Goal: Task Accomplishment & Management: Complete application form

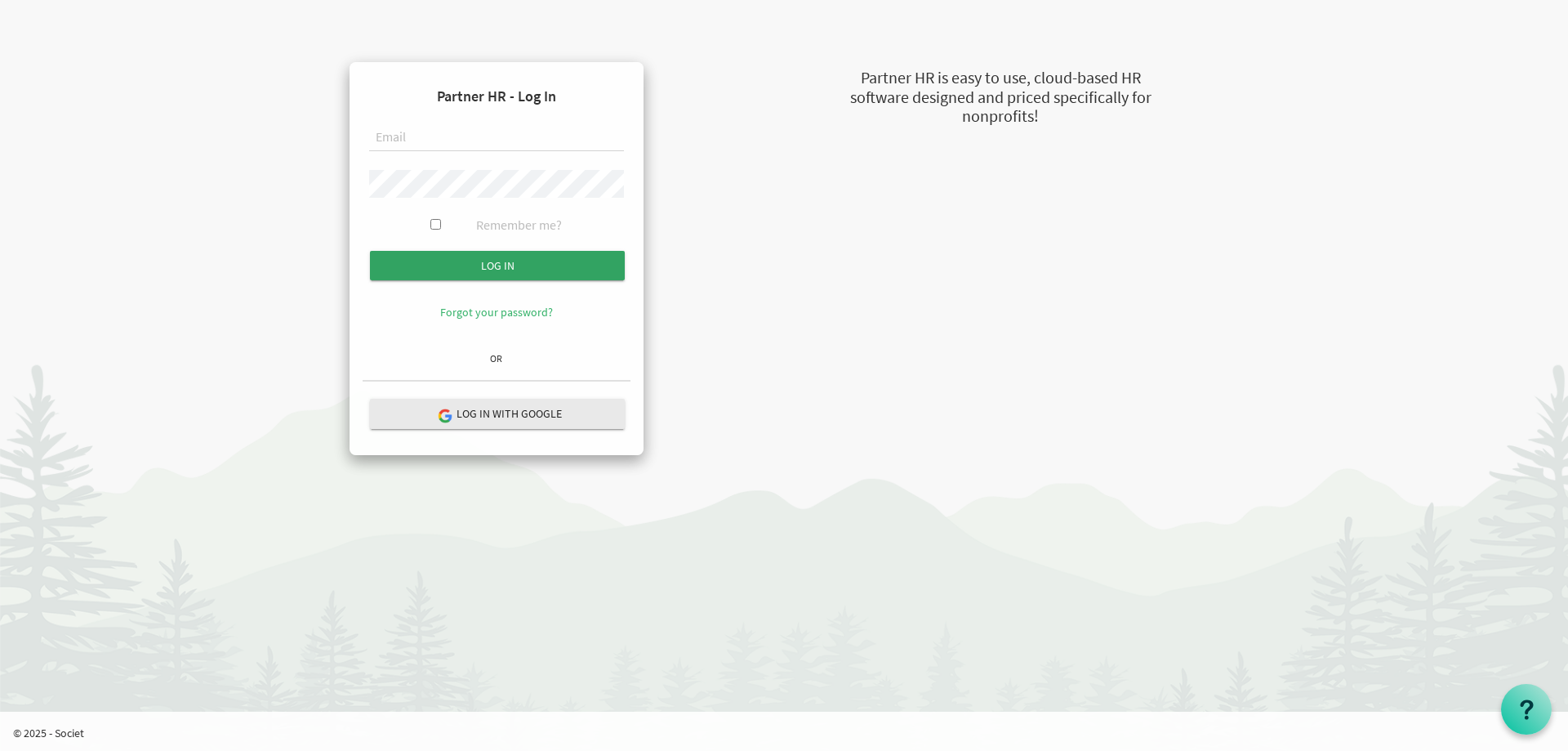
type input "amy@uics.ca"
click at [511, 265] on input "Log in" at bounding box center [497, 265] width 255 height 30
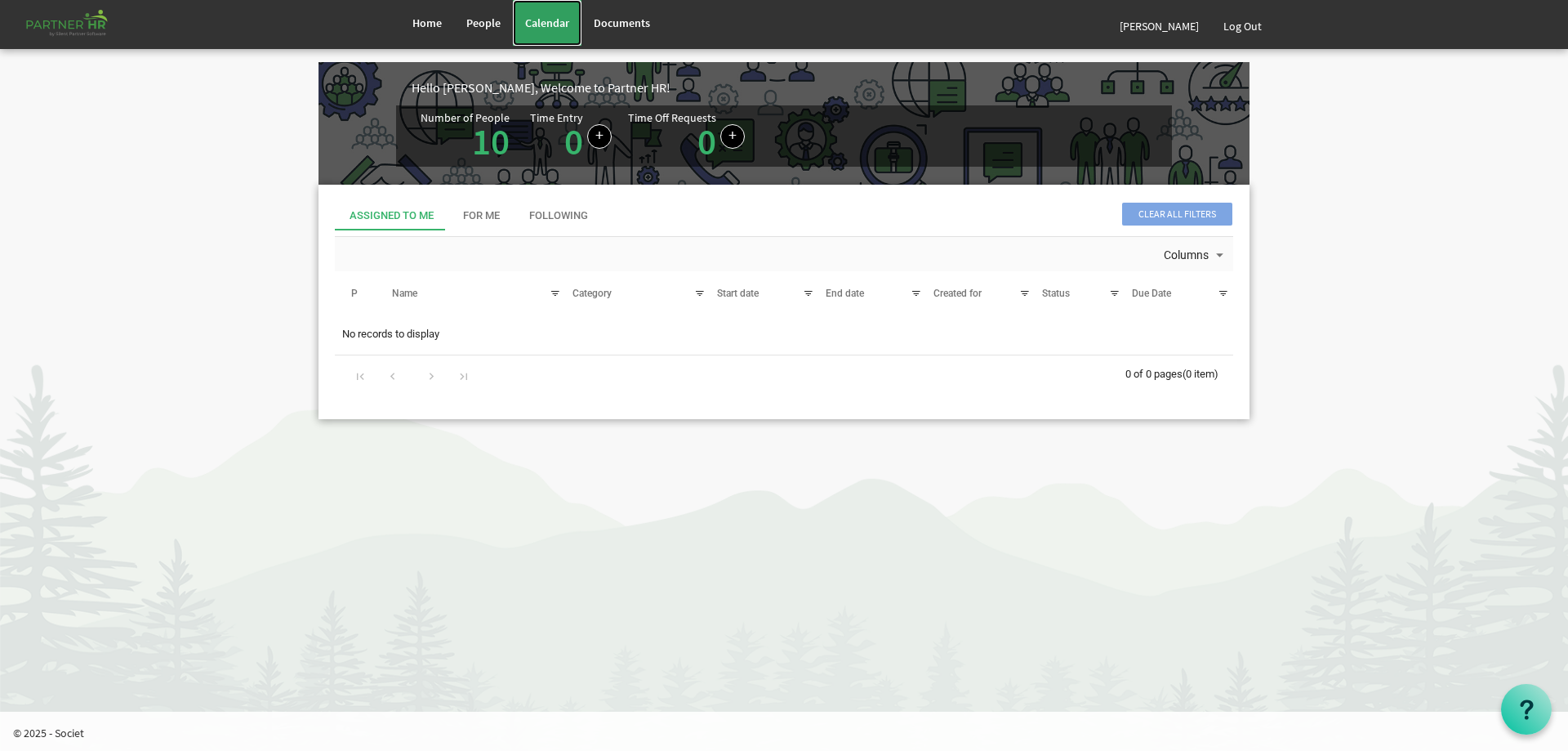
click at [561, 23] on span "Calendar" at bounding box center [547, 22] width 44 height 14
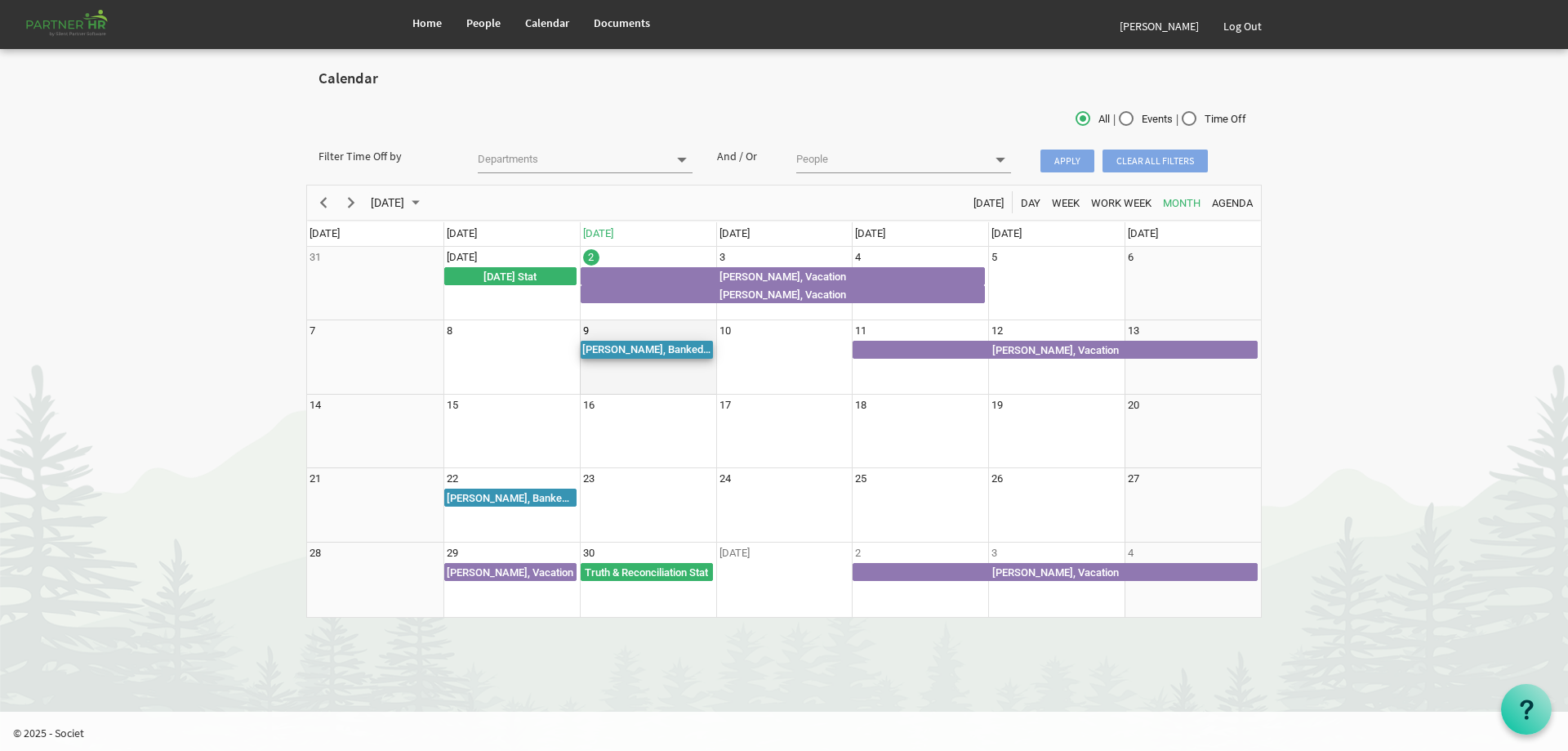
click at [648, 348] on div "Amy Dugas, Banked/Lieu Time Taken" at bounding box center [647, 349] width 133 height 18
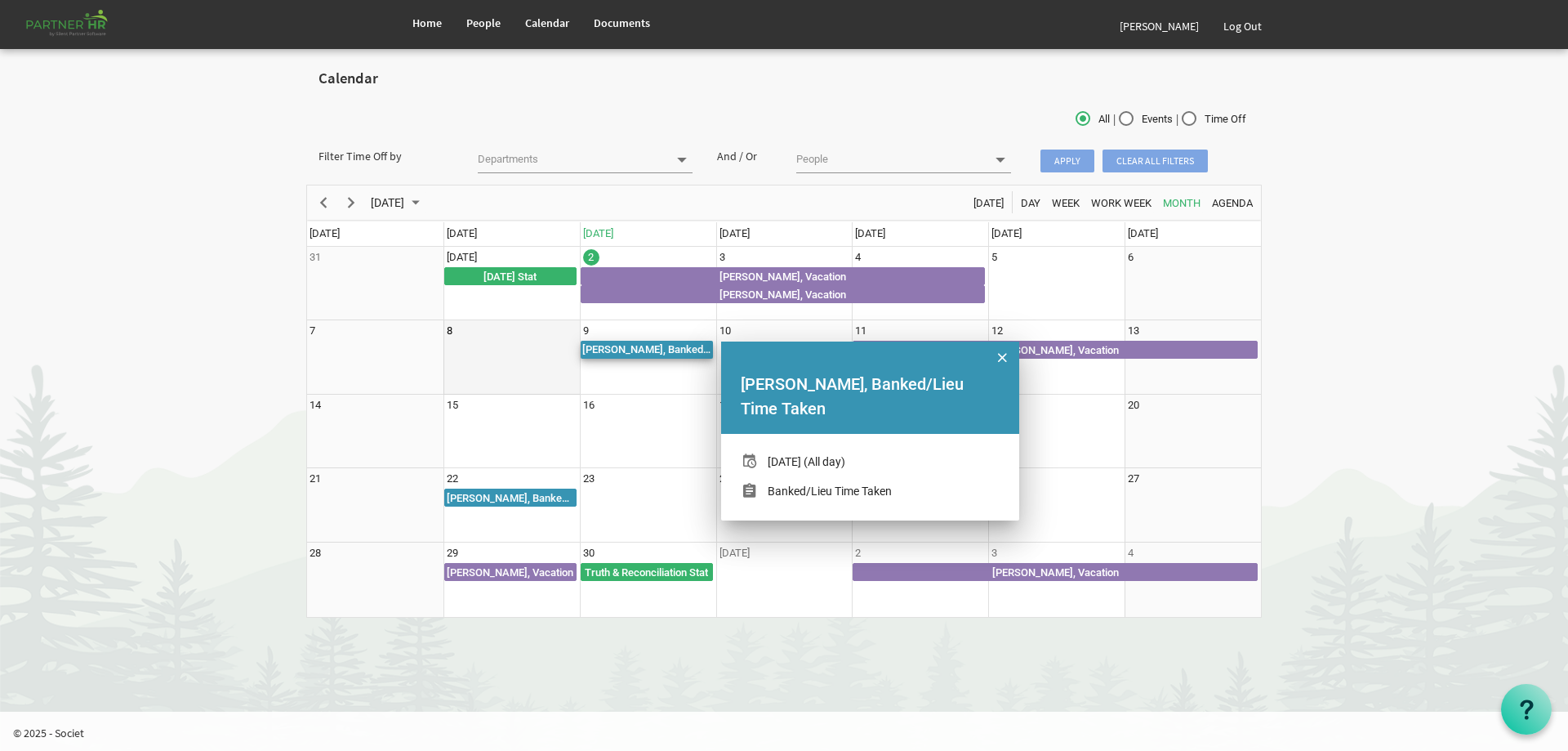
click at [540, 361] on td "8" at bounding box center [511, 357] width 137 height 74
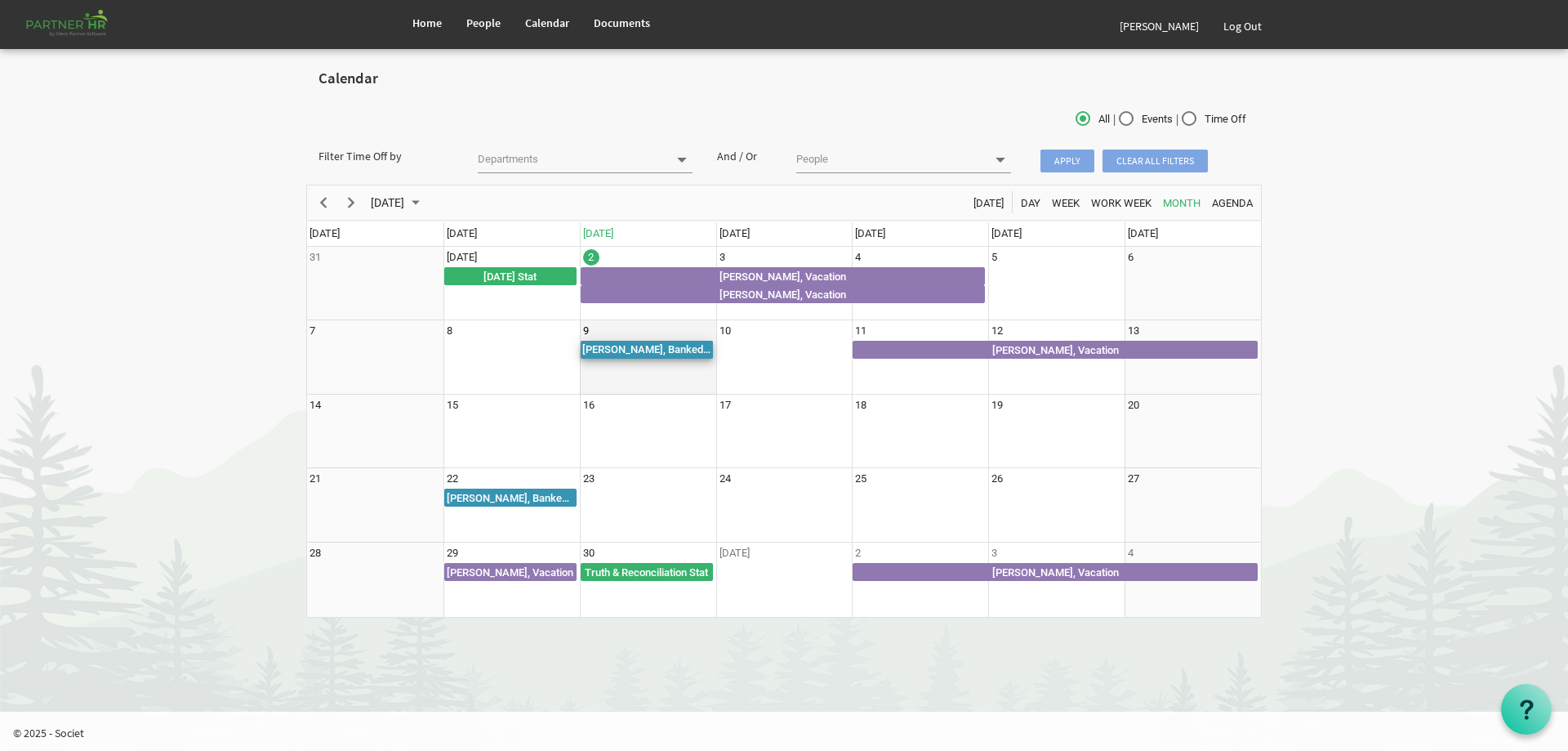
click at [668, 350] on div "Amy Dugas, Banked/Lieu Time Taken" at bounding box center [647, 349] width 133 height 18
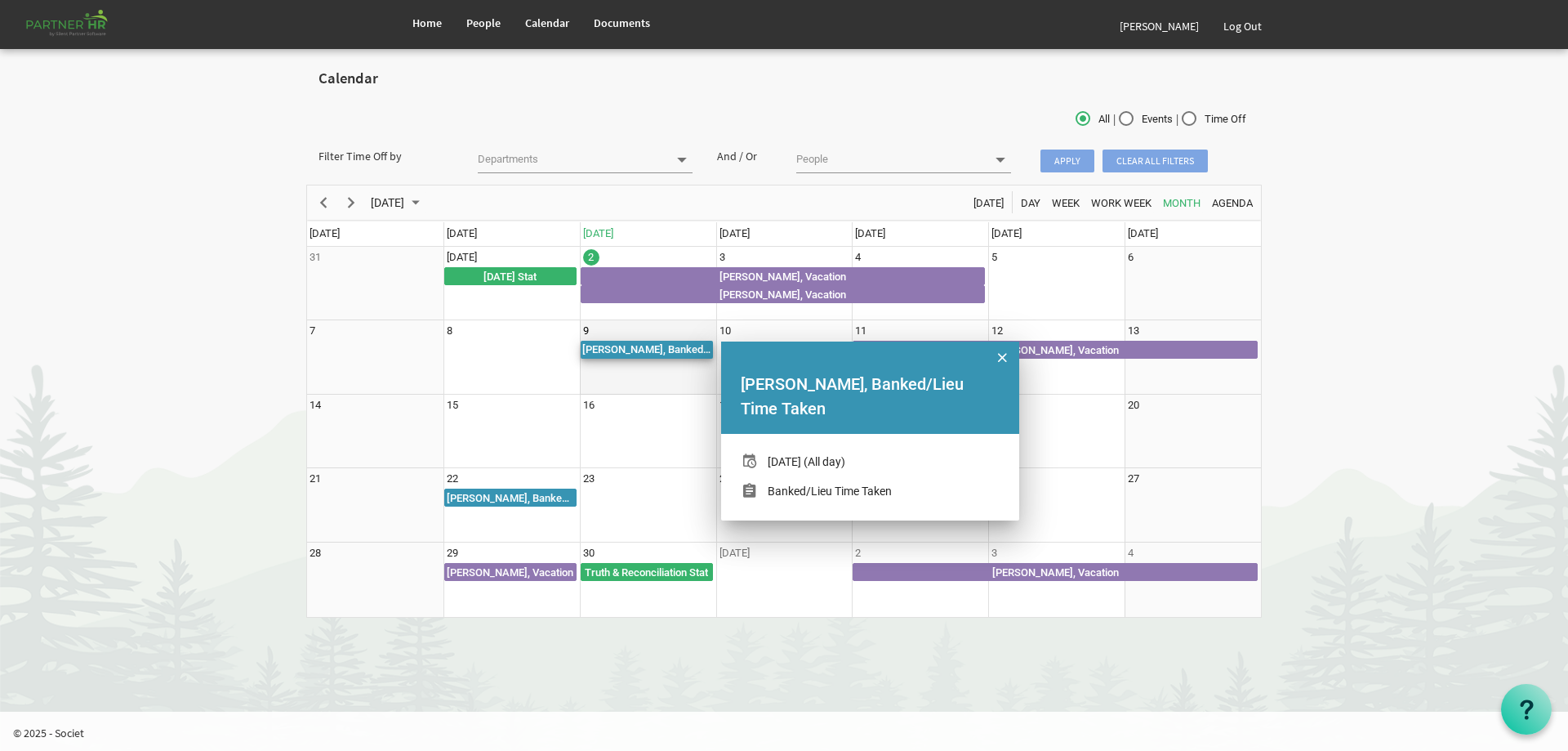
click at [668, 350] on div "Amy Dugas, Banked/Lieu Time Taken" at bounding box center [647, 349] width 133 height 18
click at [854, 388] on div "Amy Dugas, Banked/Lieu Time Taken" at bounding box center [869, 396] width 259 height 49
click at [651, 347] on div "[PERSON_NAME], Banked/Lieu Time Taken" at bounding box center [647, 349] width 133 height 18
click at [1009, 361] on button "of September 2025" at bounding box center [1002, 357] width 24 height 24
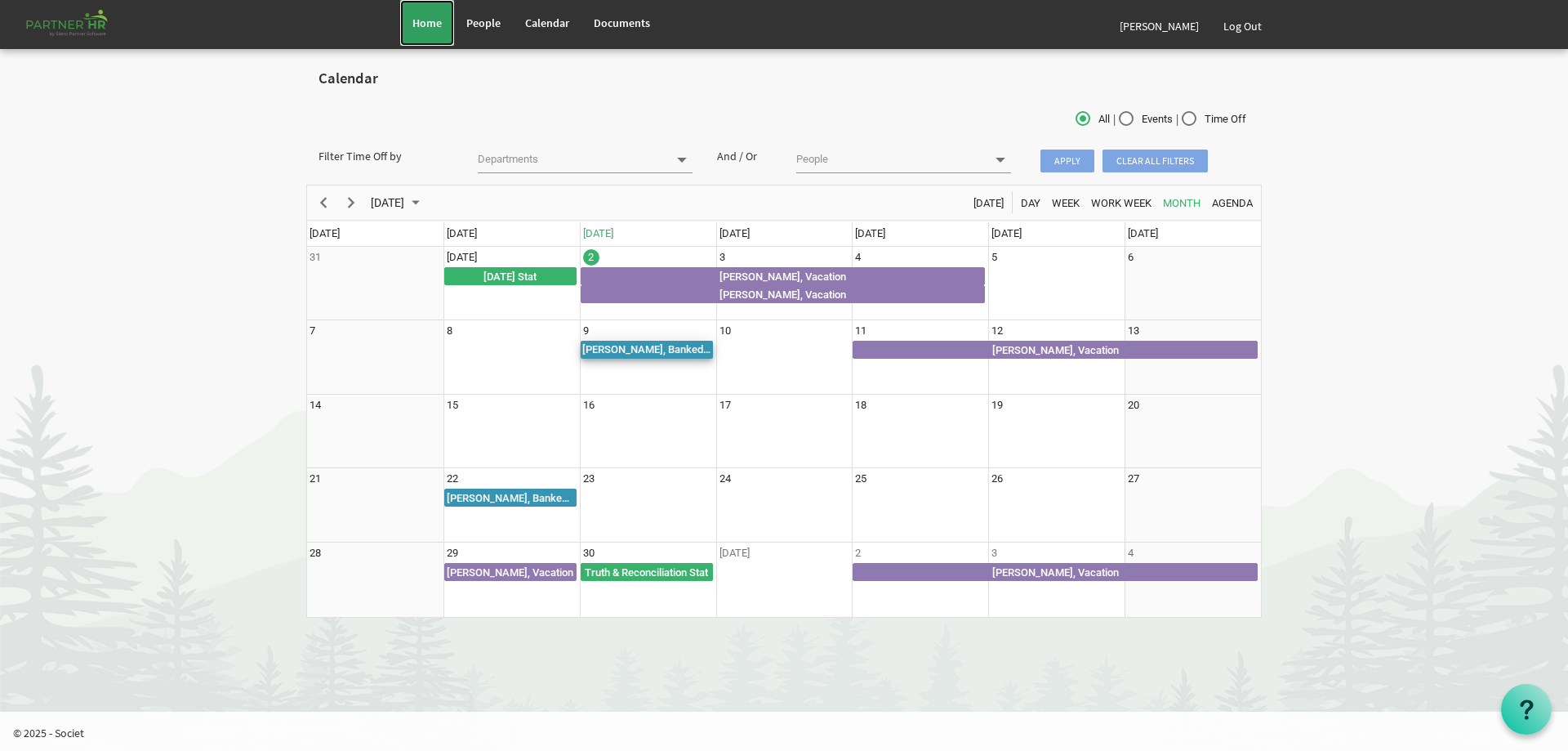
click at [413, 21] on span "Home" at bounding box center [427, 22] width 30 height 14
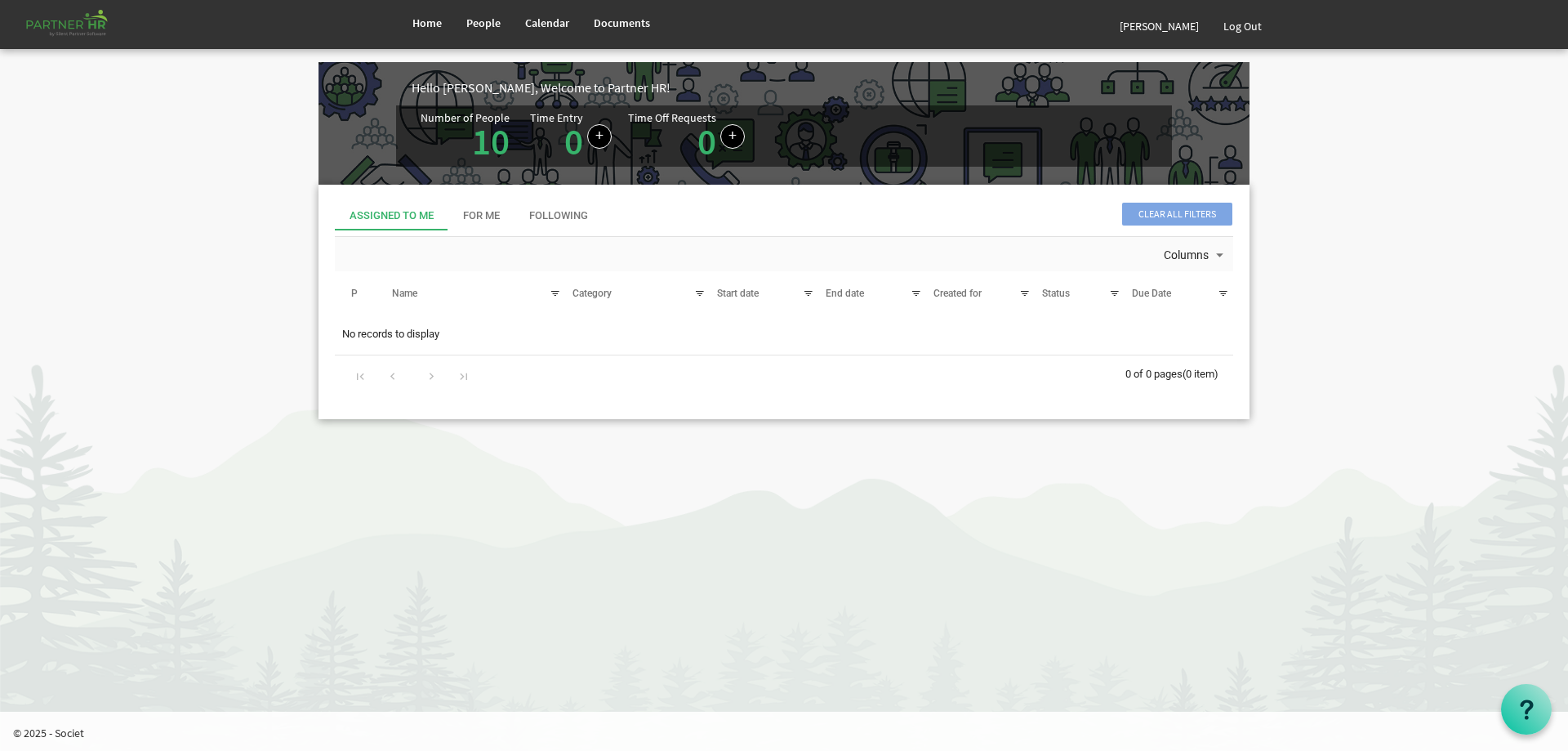
click at [556, 135] on div "Time Entry 0" at bounding box center [556, 136] width 53 height 48
click at [697, 142] on link "0" at bounding box center [707, 141] width 19 height 46
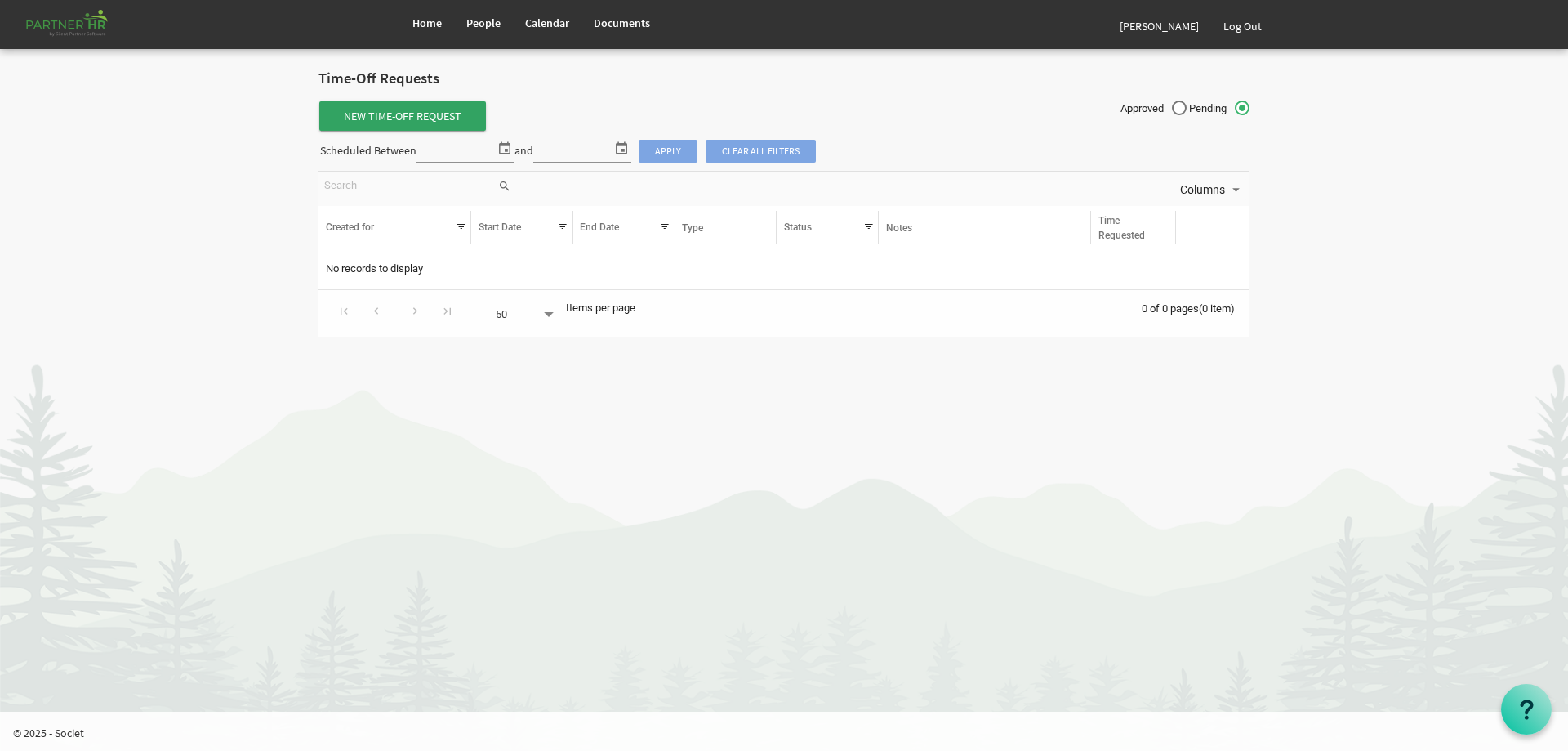
click at [442, 113] on span "New Time-Off Request" at bounding box center [402, 115] width 166 height 30
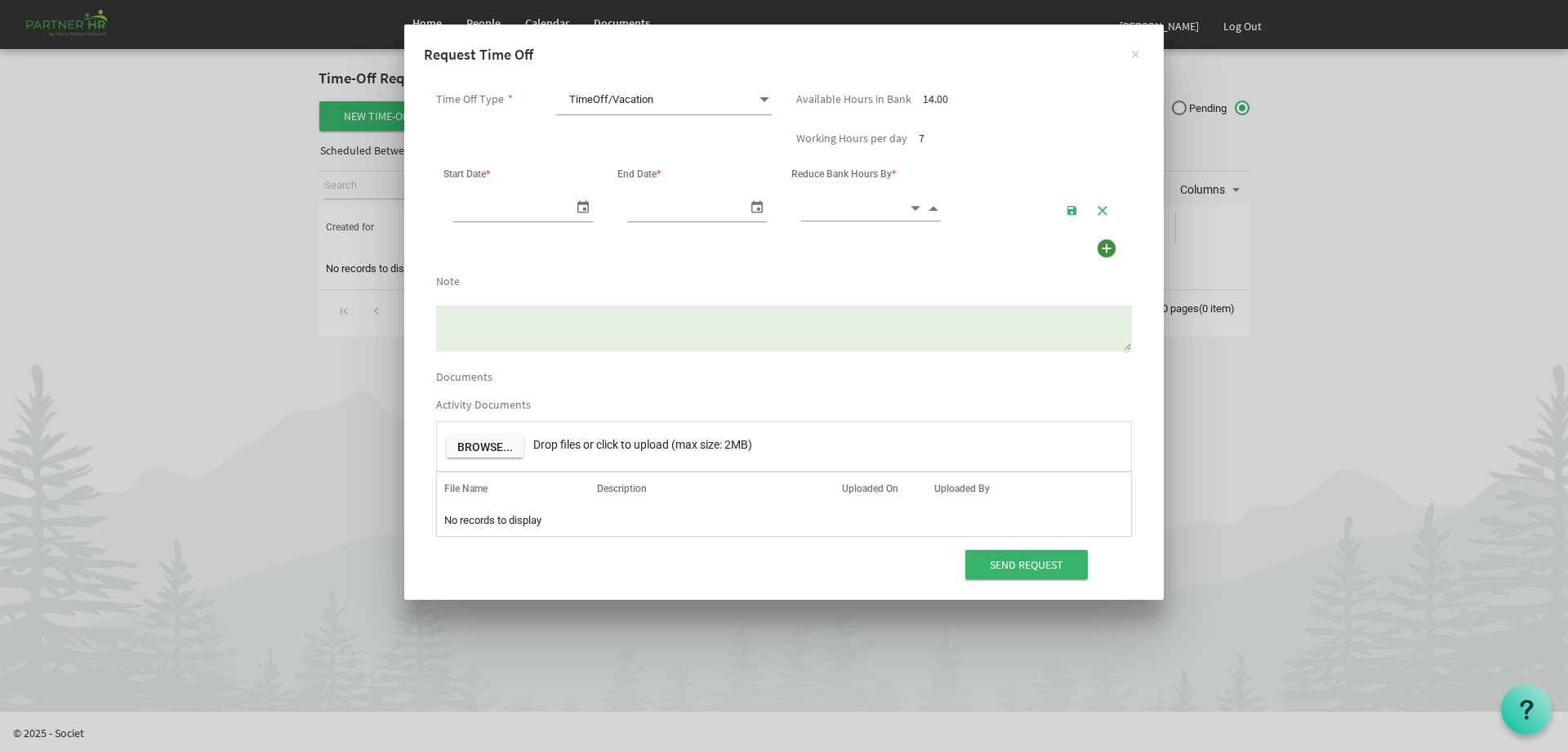
scroll to position [0, 17]
click at [757, 99] on span at bounding box center [763, 100] width 14 height 23
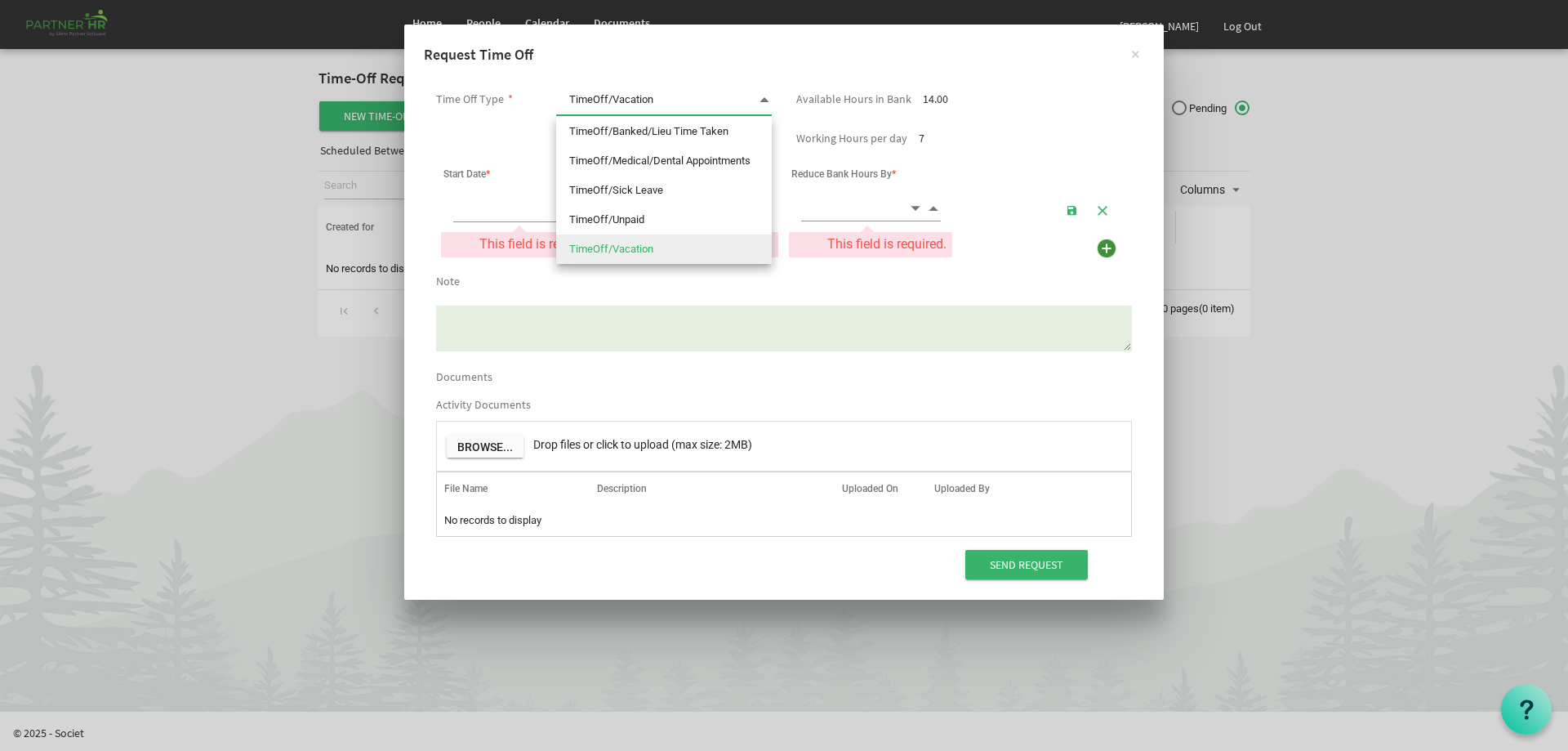
scroll to position [0, 0]
click at [707, 128] on li "TimeOff/Banked/Lieu Time Taken" at bounding box center [663, 131] width 215 height 30
type input "TimeOff/Banked/Lieu Time Taken"
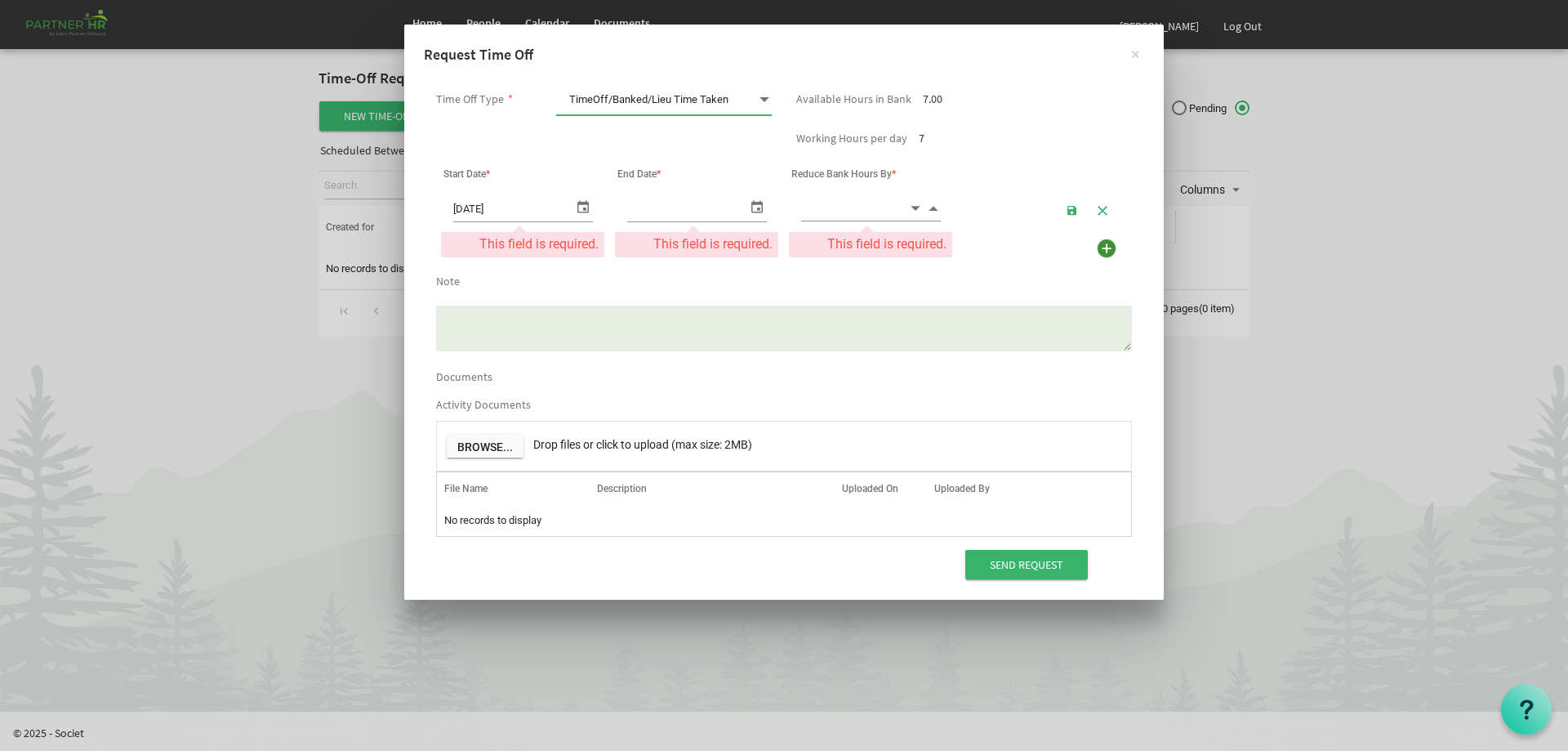
click at [523, 212] on input "9/2/2025" at bounding box center [512, 208] width 120 height 27
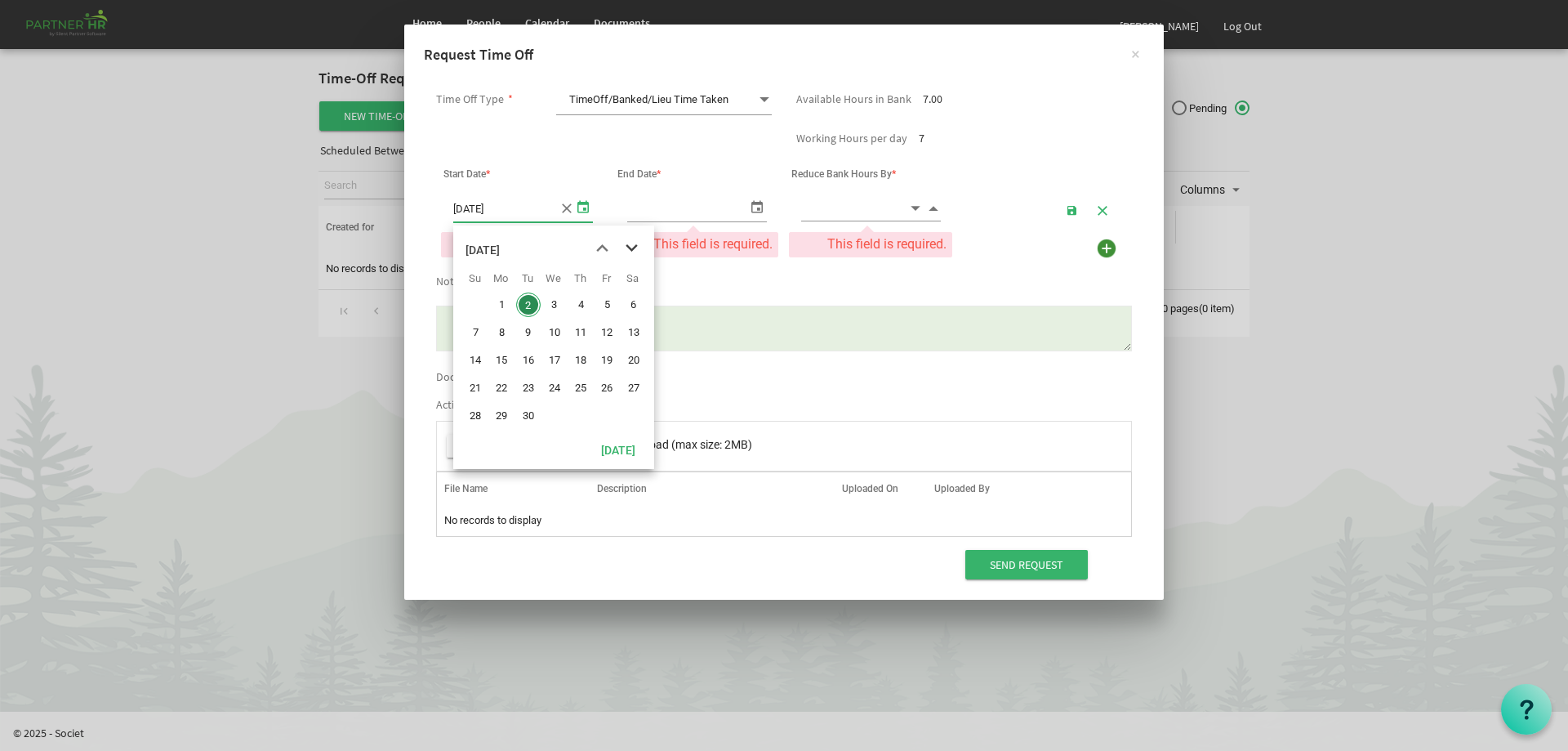
click at [624, 258] on span "next month" at bounding box center [632, 248] width 29 height 30
click at [637, 389] on span "25" at bounding box center [633, 388] width 24 height 24
type input "10/25/2025"
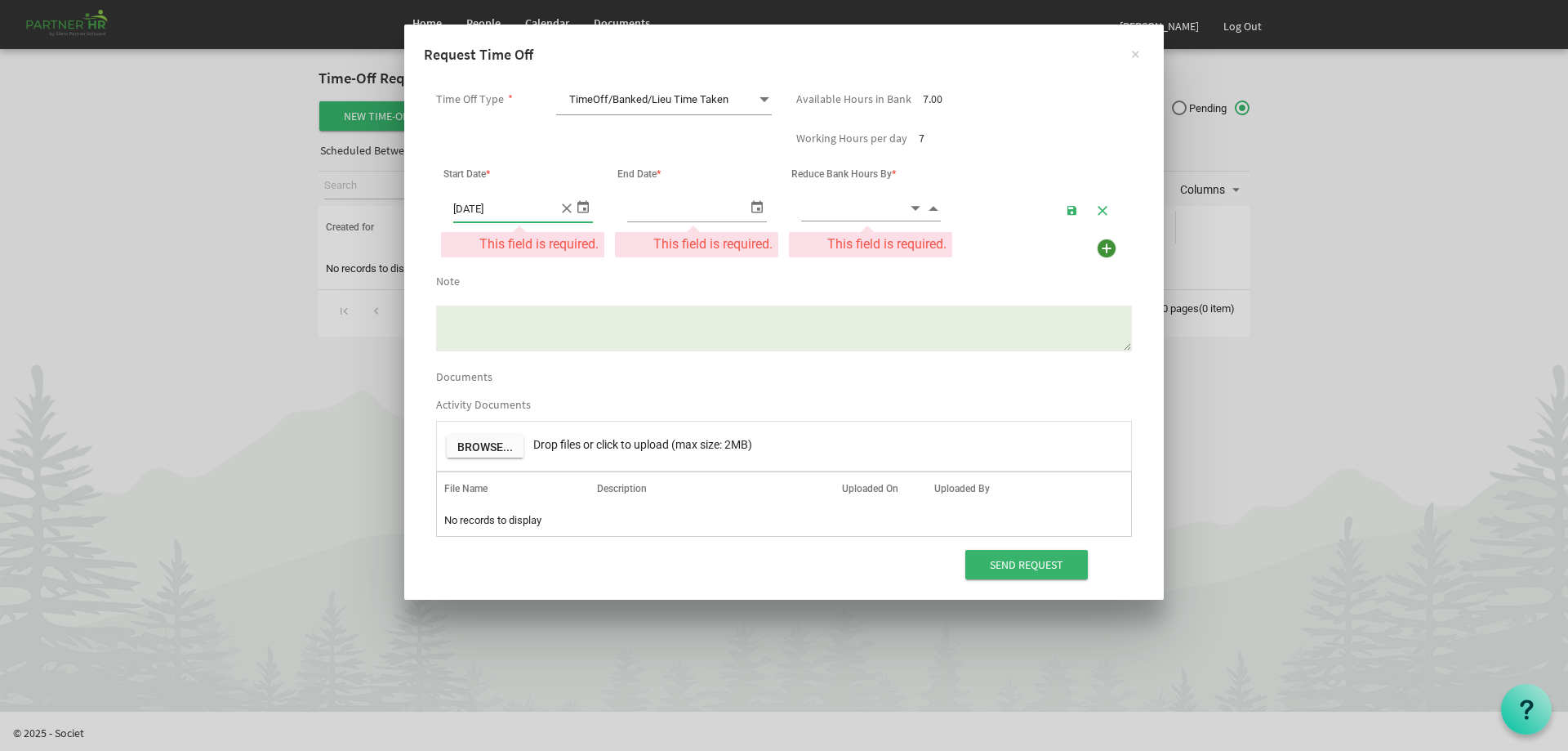
click at [759, 213] on span "select" at bounding box center [757, 206] width 19 height 24
type input "10/25/2025"
click at [845, 211] on input at bounding box center [854, 208] width 107 height 25
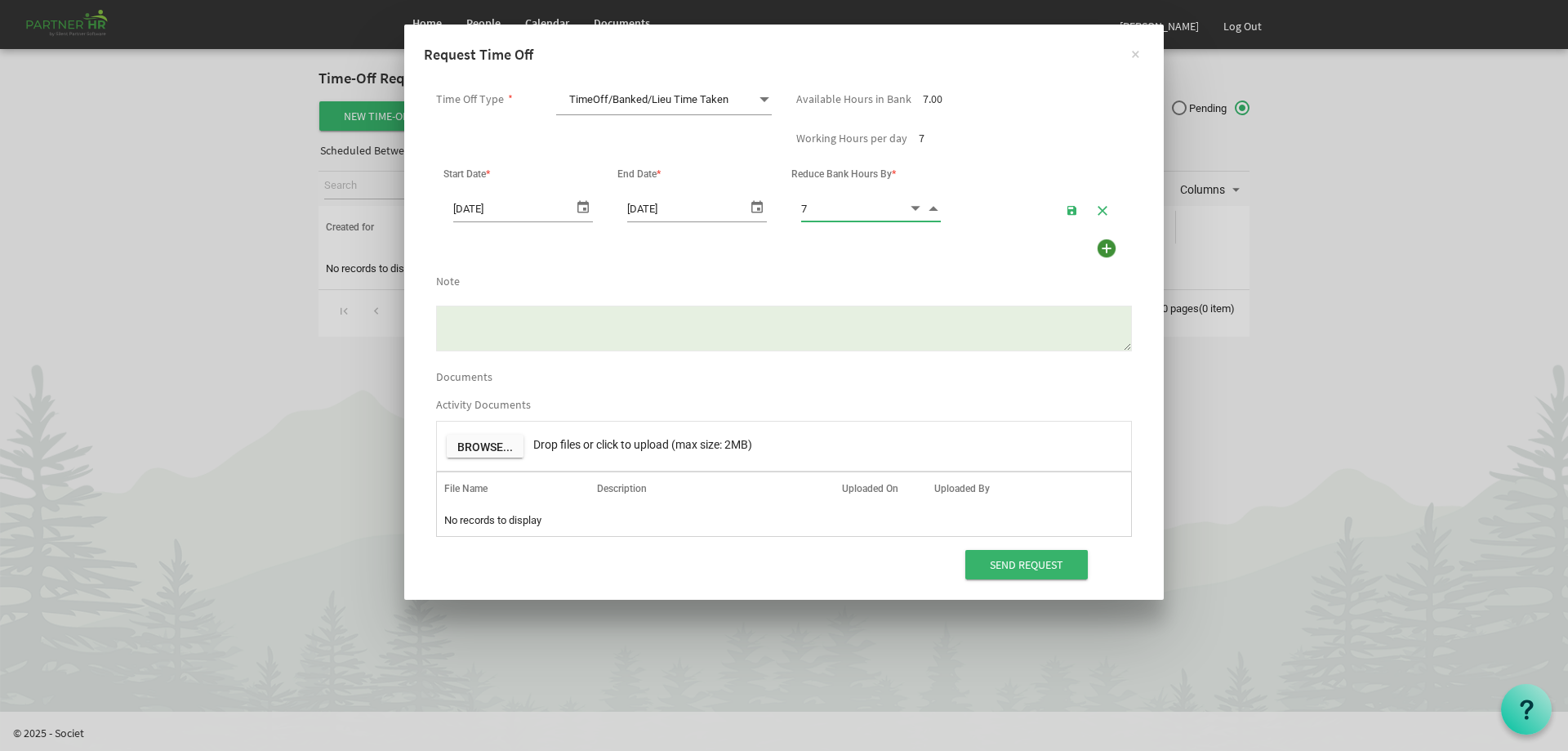
type input "7.00"
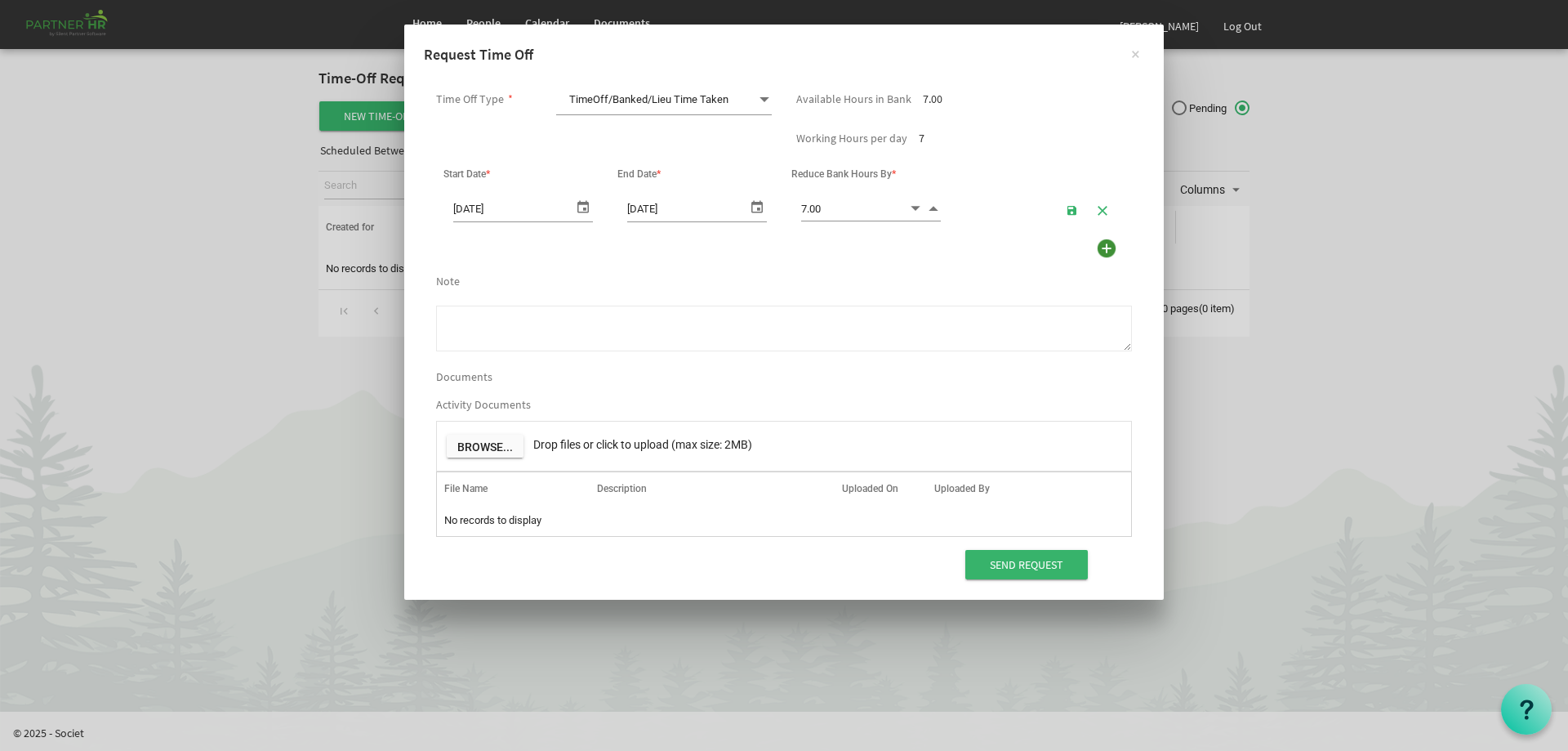
click at [614, 311] on textarea "Note" at bounding box center [784, 329] width 696 height 46
click at [439, 315] on textarea "Thanksgiving" at bounding box center [784, 329] width 696 height 46
click at [443, 315] on textarea "In lieu for Thanksgiving" at bounding box center [784, 329] width 696 height 46
type textarea "Day off In lieu for Thanksgiving"
click at [945, 582] on div "Send Request" at bounding box center [784, 567] width 720 height 38
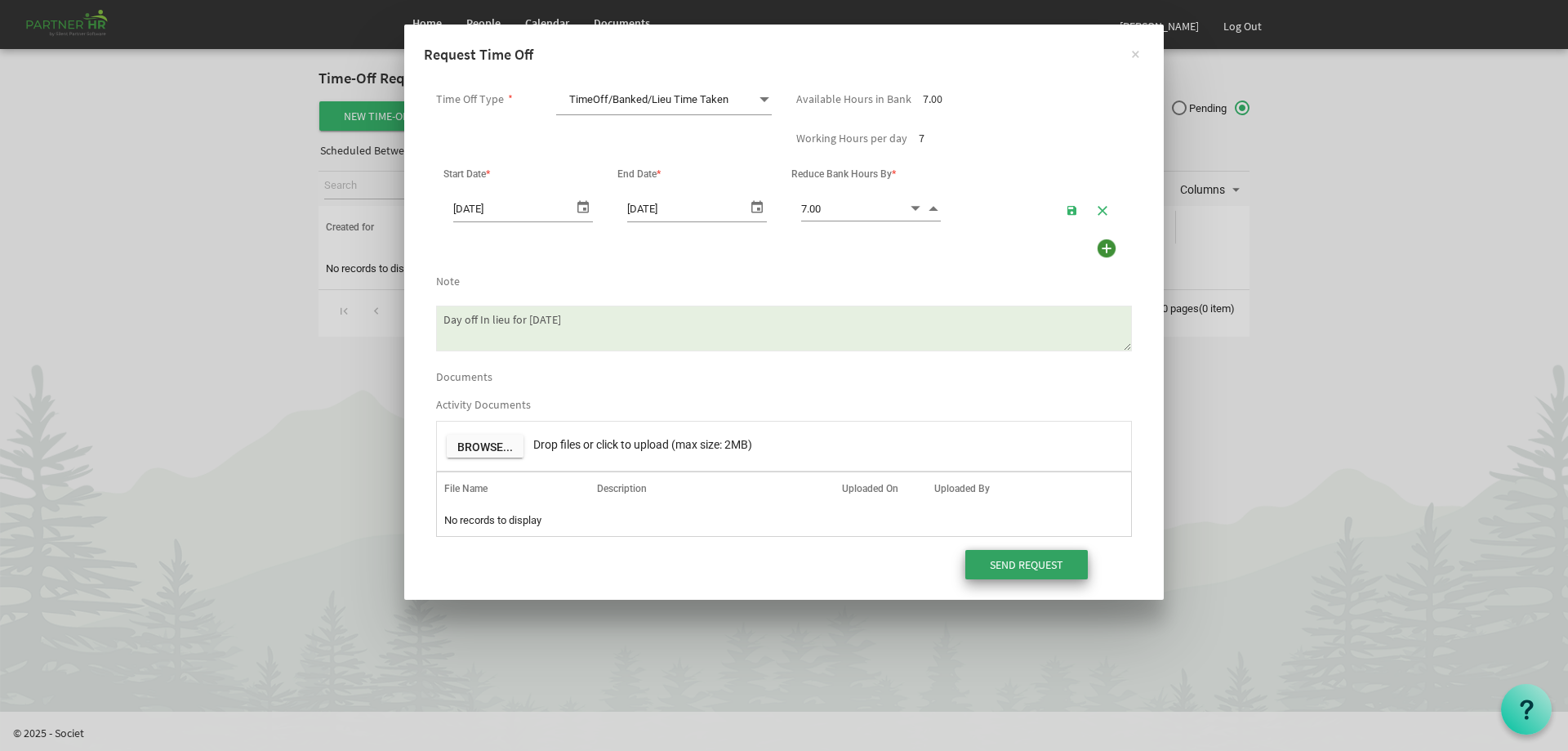
click at [1001, 564] on input "Send Request" at bounding box center [1026, 564] width 122 height 30
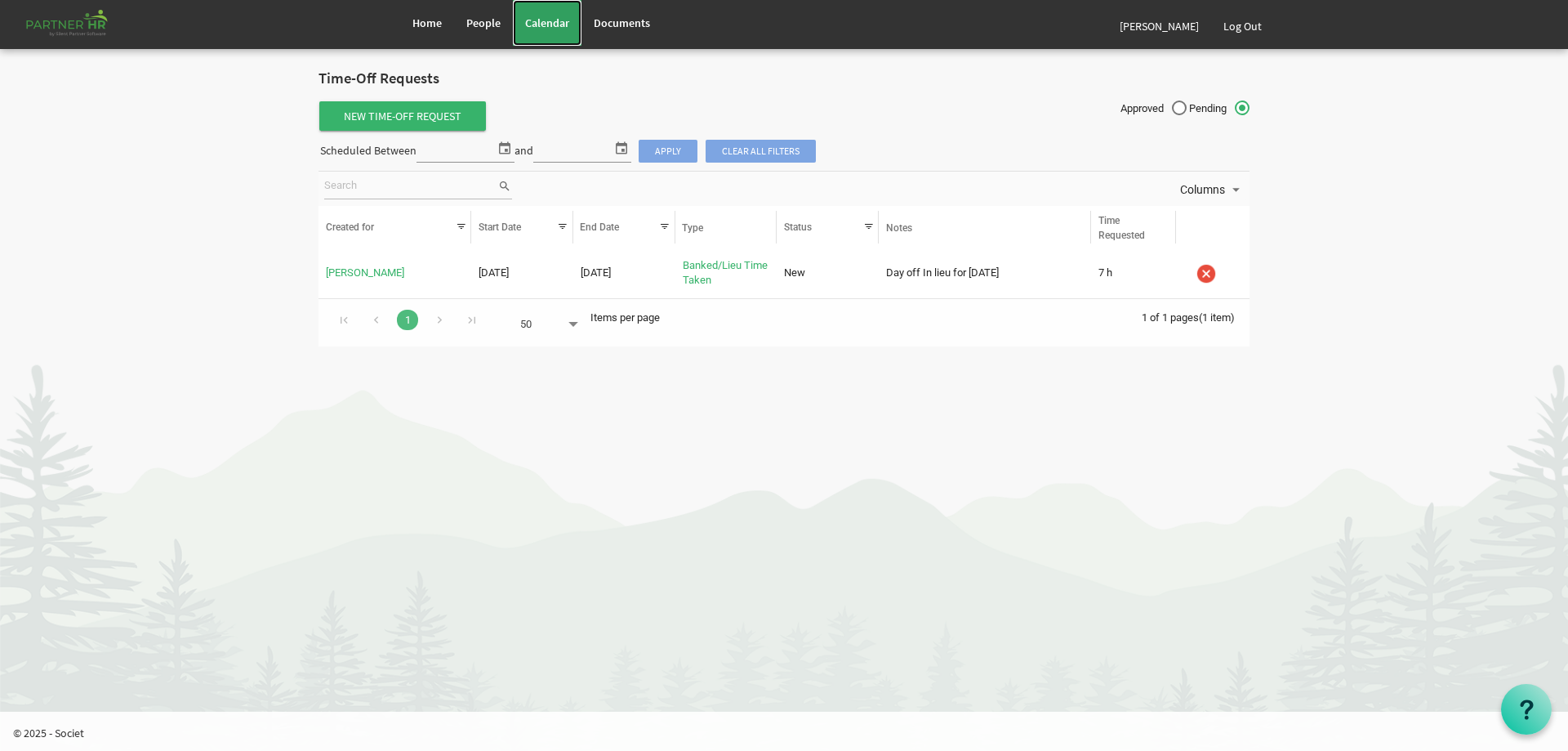
click at [567, 16] on span "Calendar" at bounding box center [547, 22] width 44 height 14
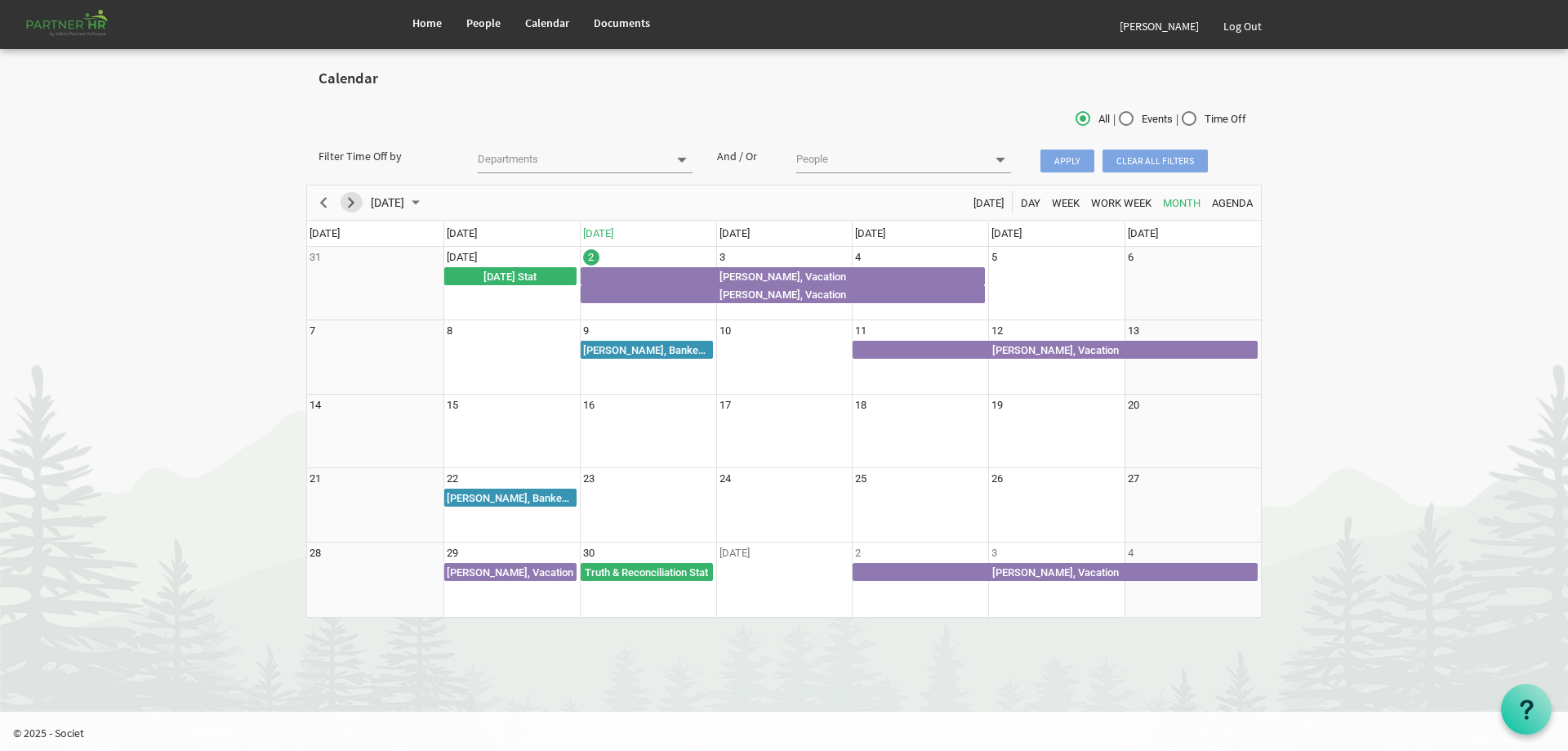
click at [356, 200] on span "Next" at bounding box center [351, 202] width 19 height 20
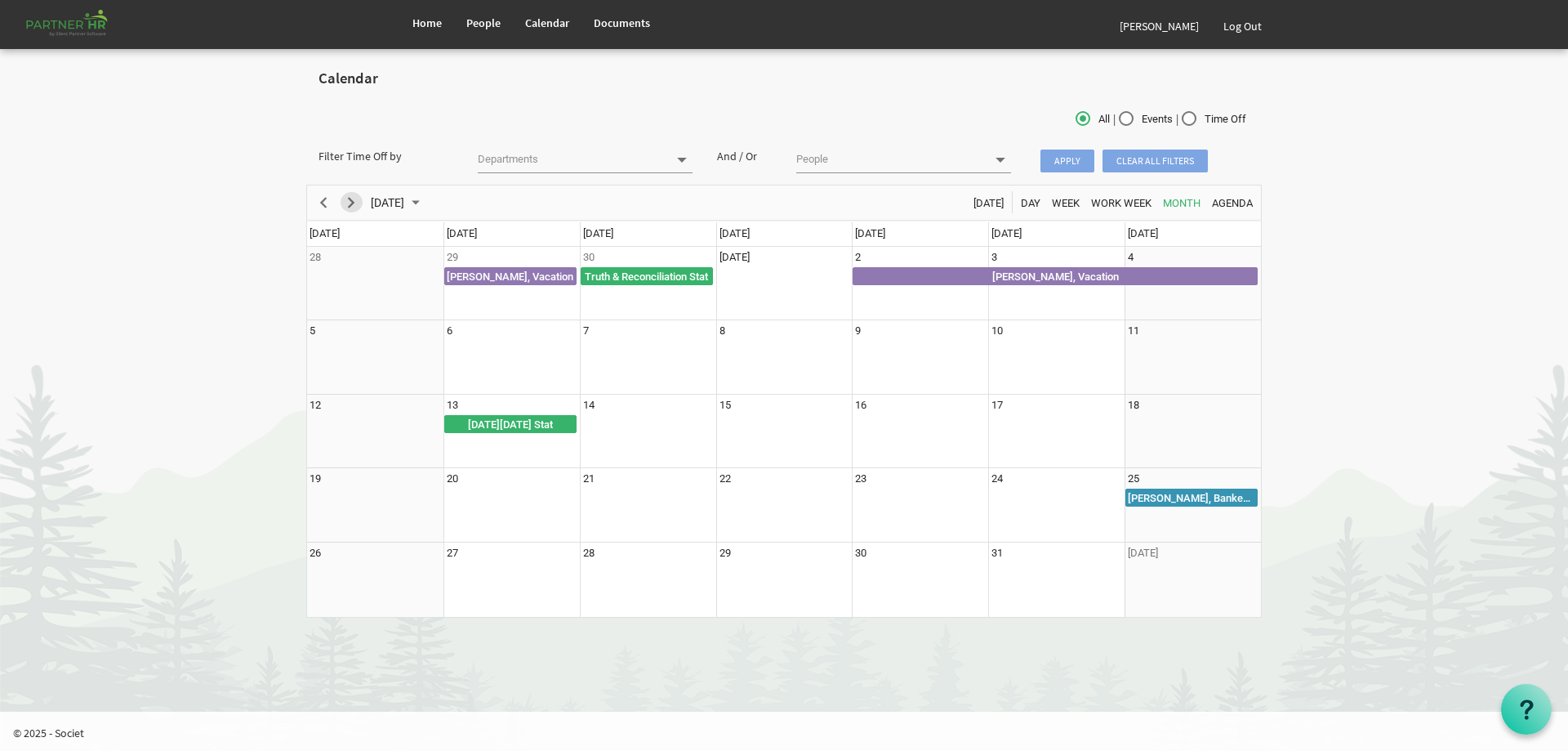
click at [356, 200] on span "Next" at bounding box center [351, 202] width 19 height 20
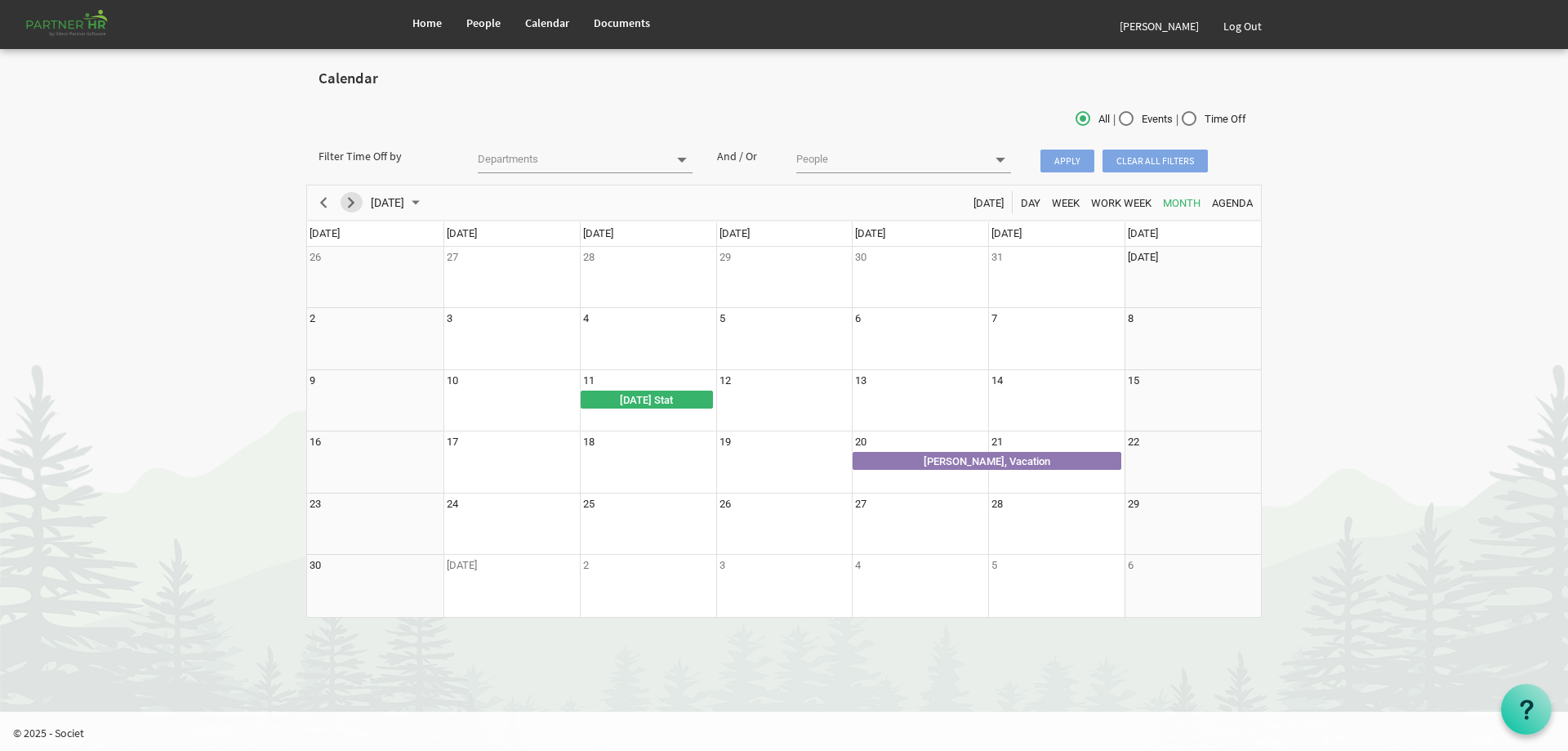
click at [356, 200] on span "Next" at bounding box center [351, 202] width 19 height 20
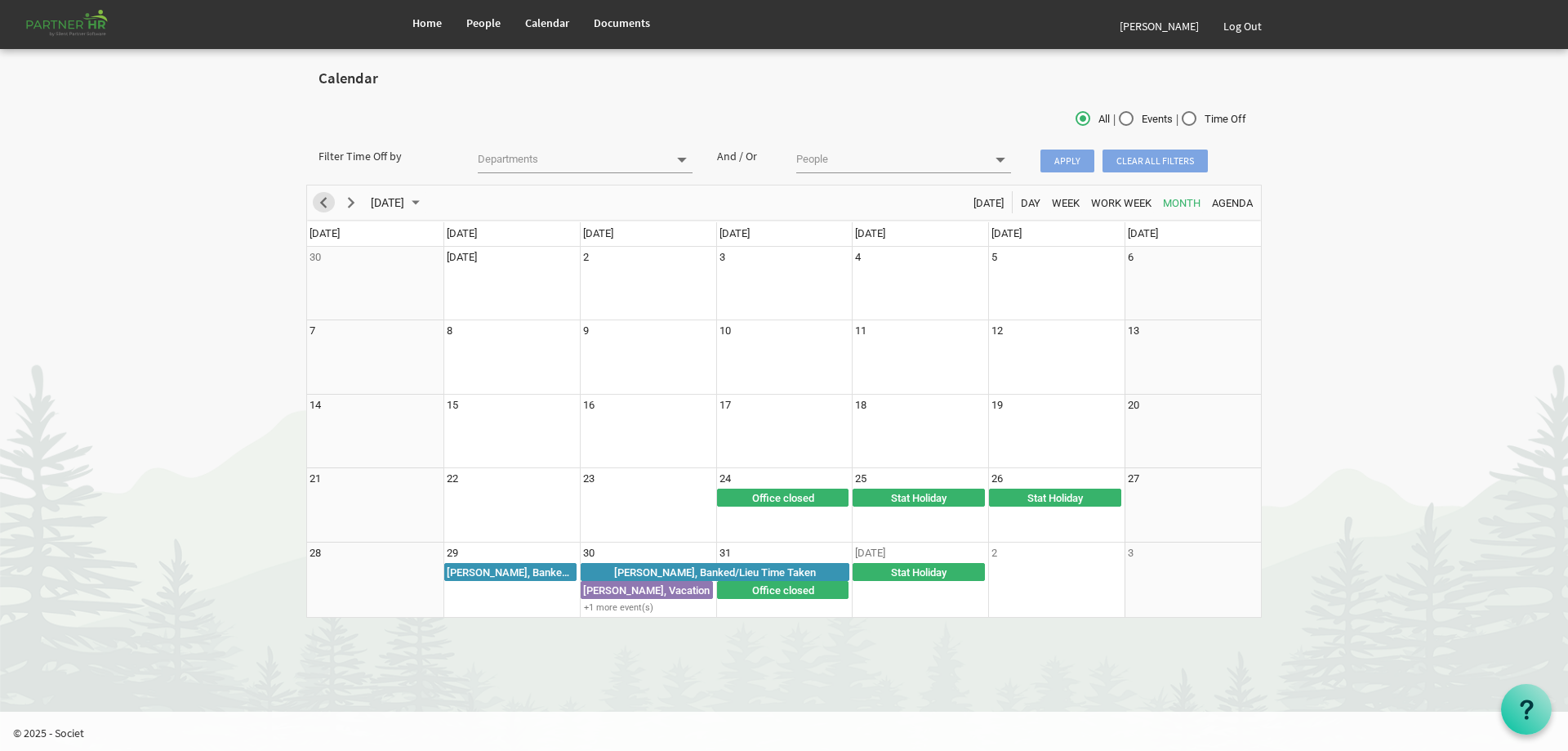
click at [329, 193] on span "Previous" at bounding box center [323, 202] width 19 height 20
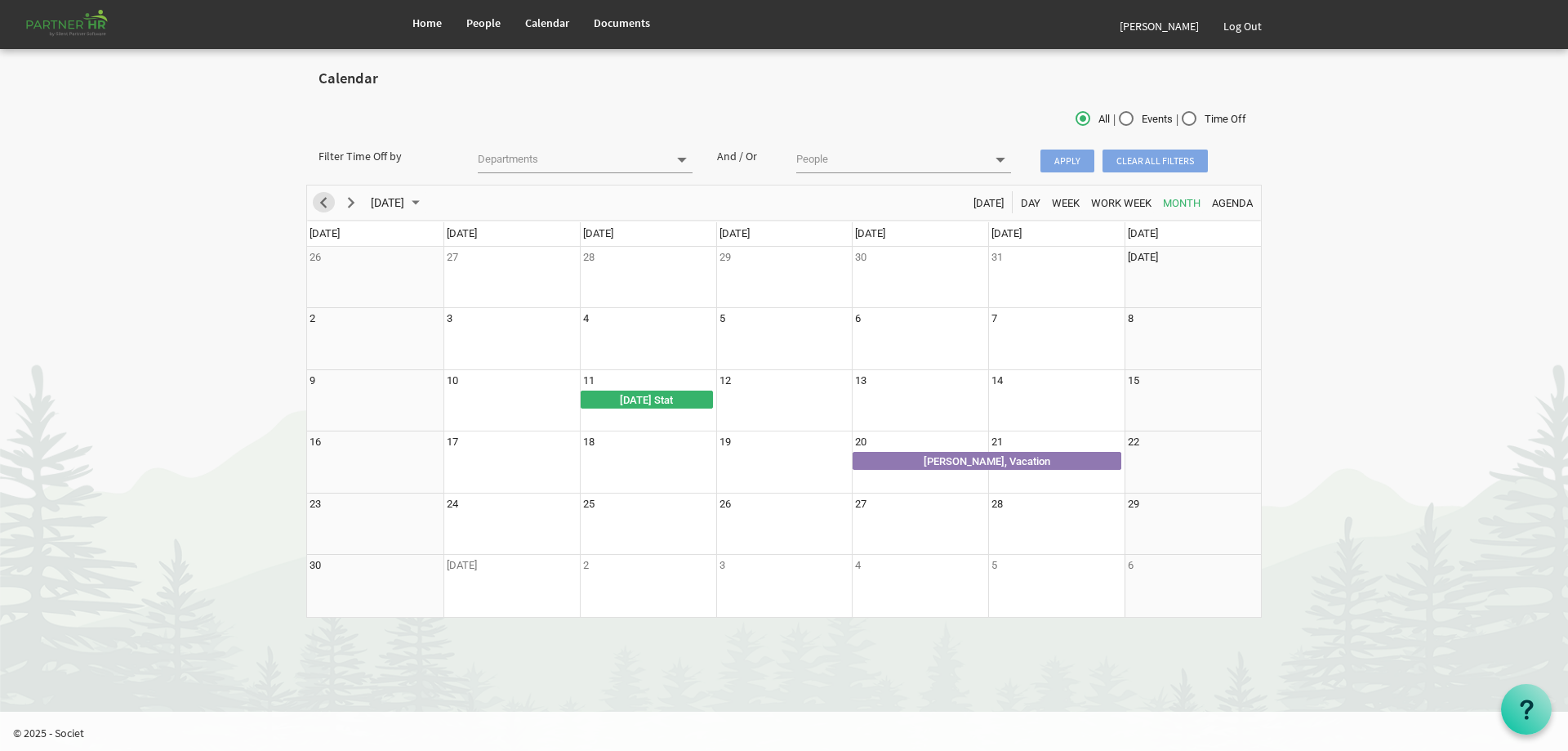
click at [329, 193] on span "Previous" at bounding box center [323, 202] width 19 height 20
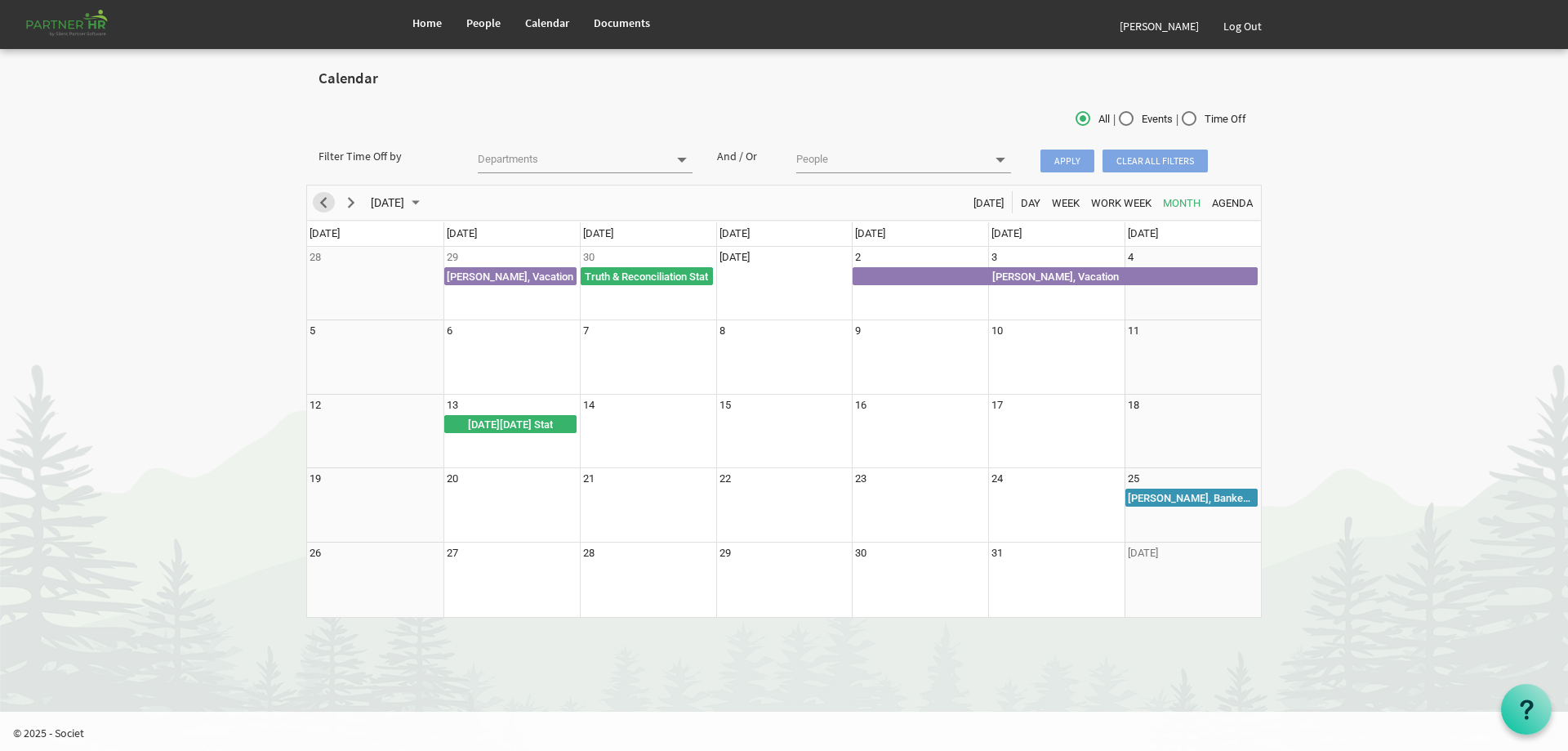
click at [329, 193] on span "Previous" at bounding box center [323, 202] width 19 height 20
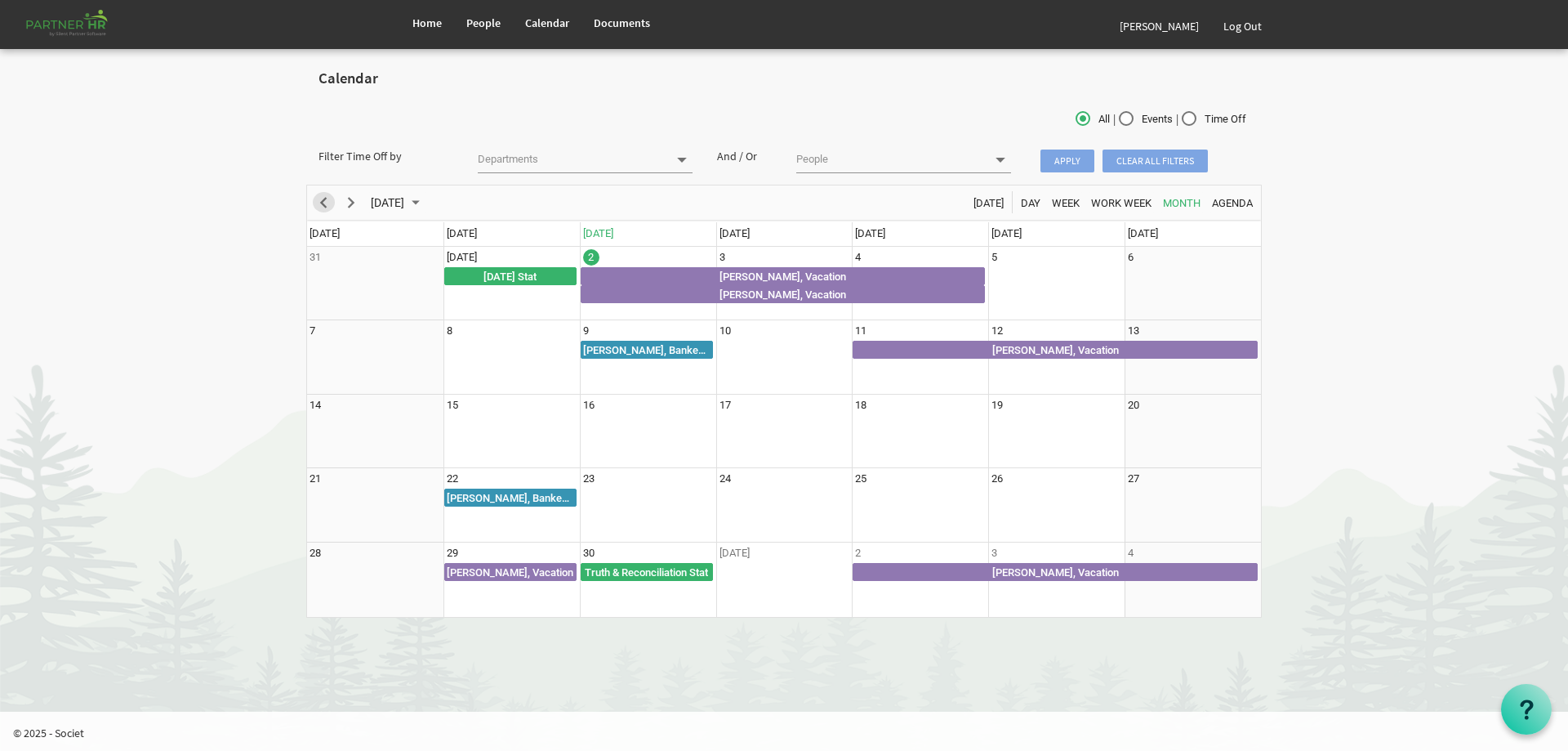
click at [329, 193] on span "Previous" at bounding box center [323, 202] width 19 height 20
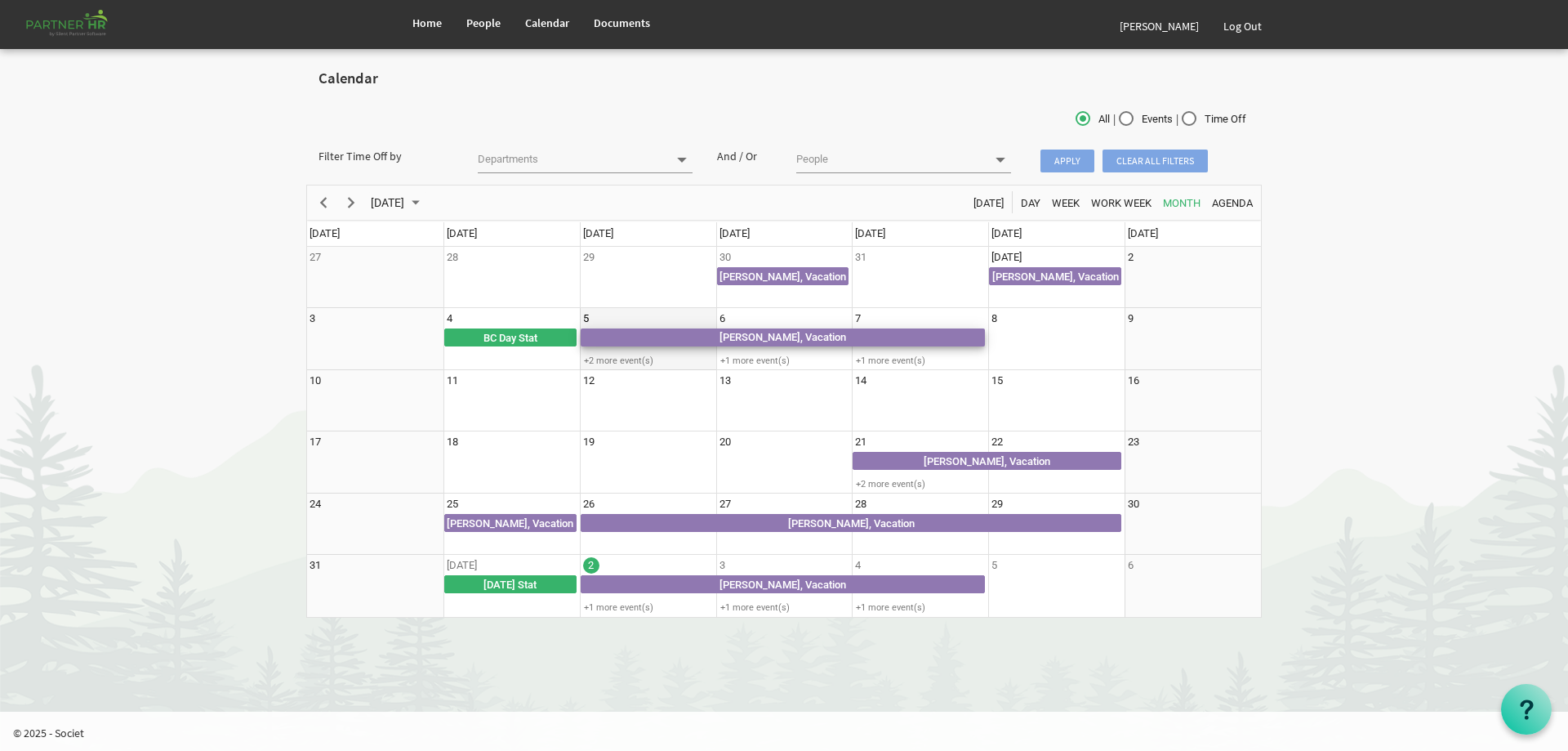
click at [666, 338] on div "[PERSON_NAME], Vacation" at bounding box center [783, 337] width 405 height 18
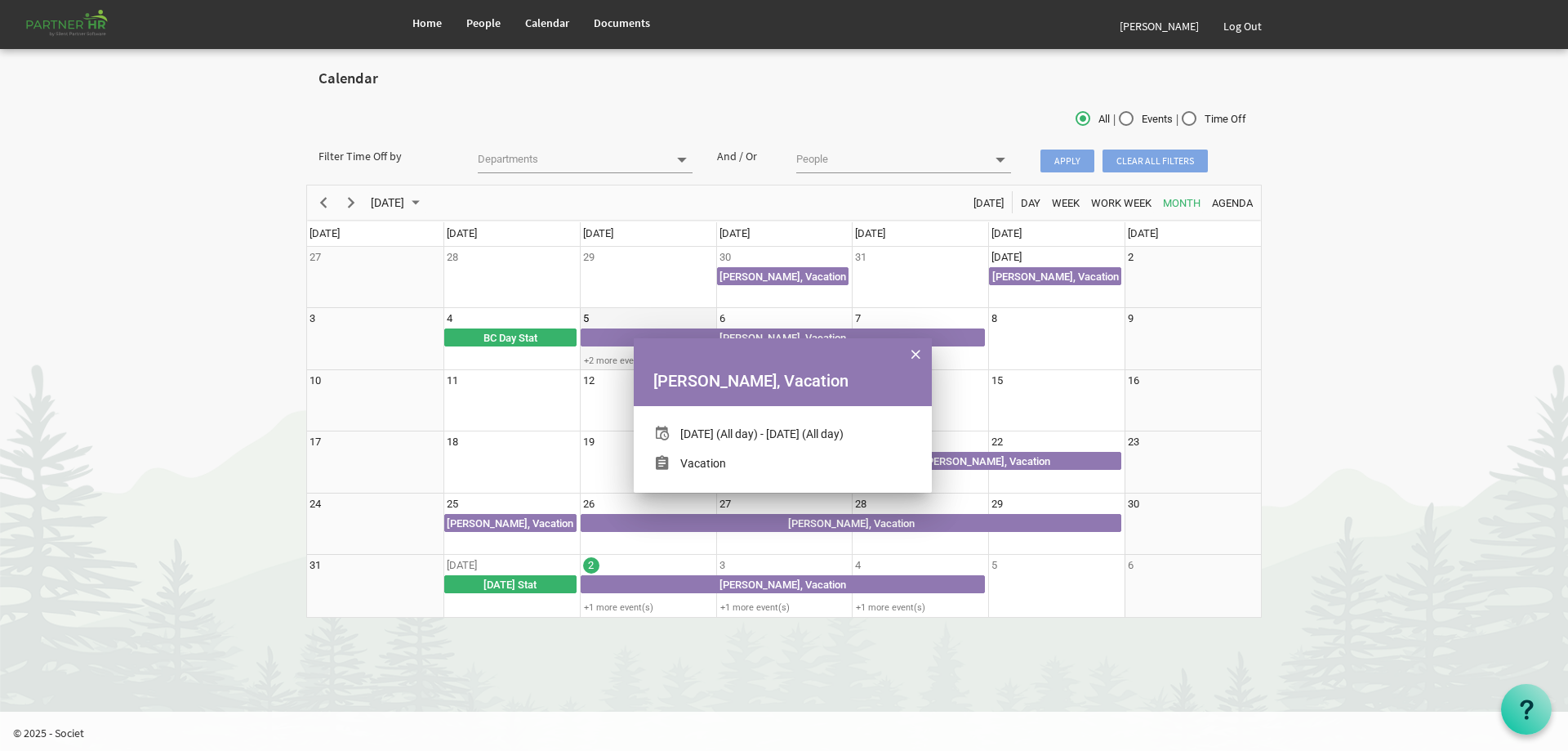
click at [619, 314] on td "5 [PERSON_NAME], Vacation +2 more event(s)" at bounding box center [648, 338] width 137 height 63
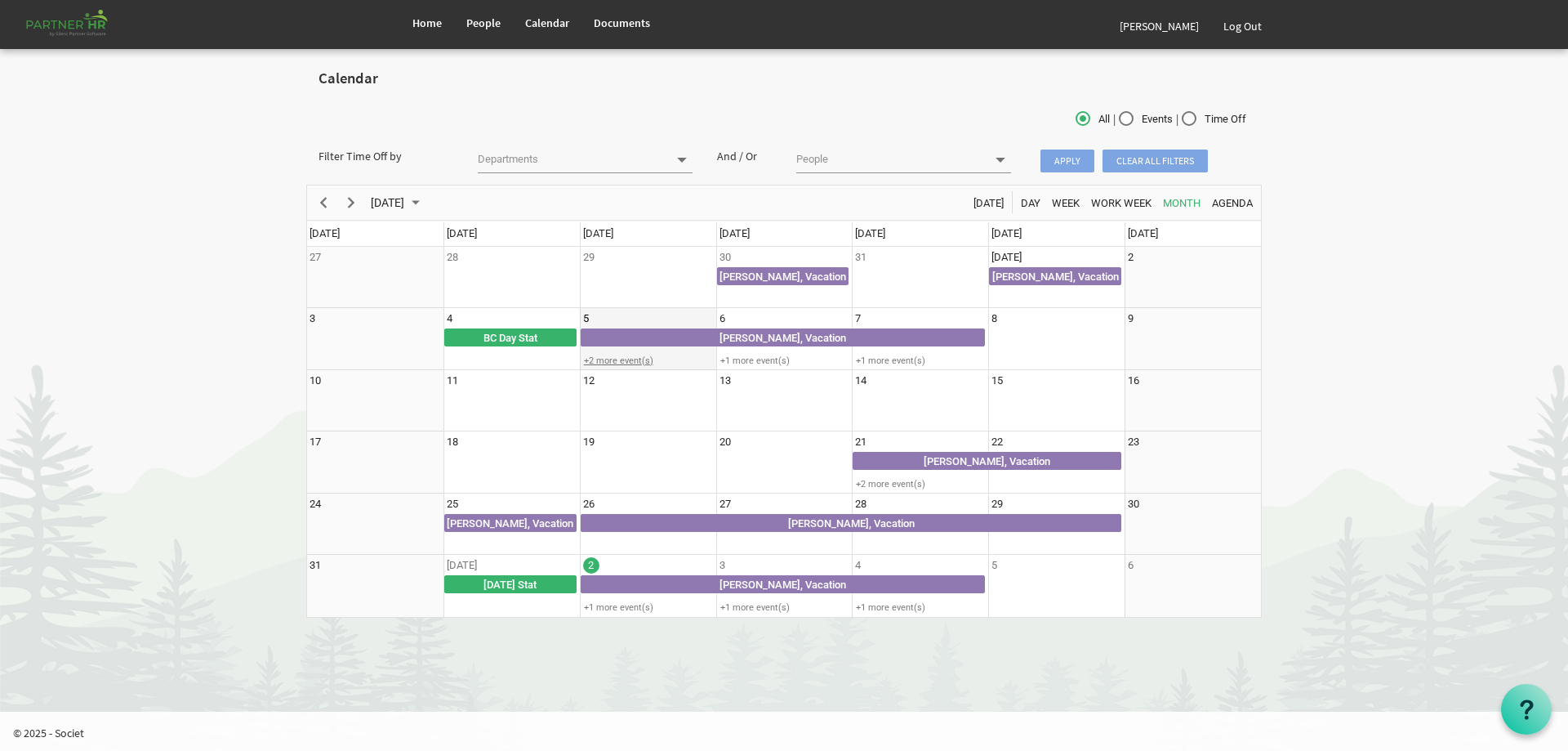
click at [617, 356] on div "+2 more event(s)" at bounding box center [648, 361] width 135 height 13
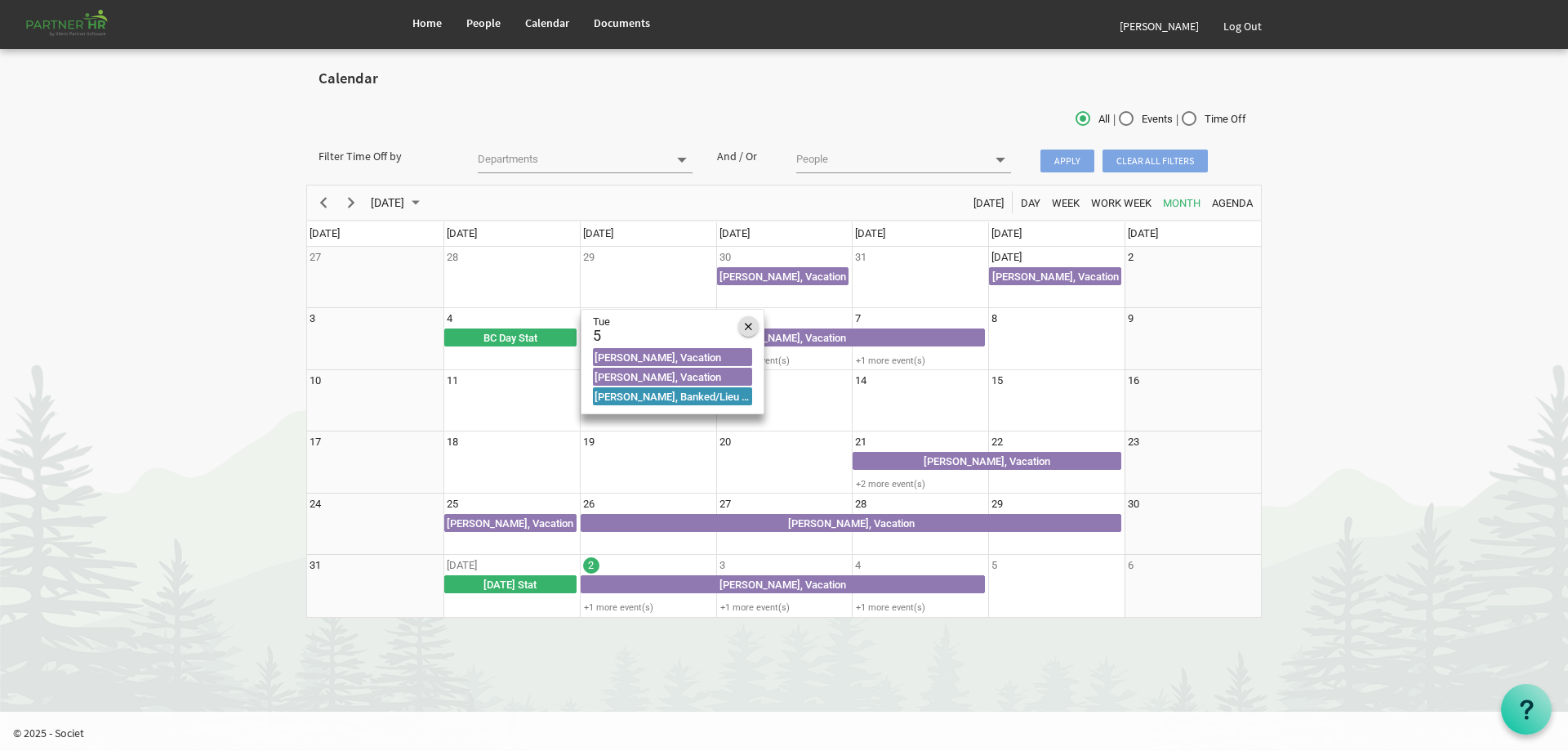
click at [747, 326] on span "of August 2025" at bounding box center [749, 327] width 8 height 21
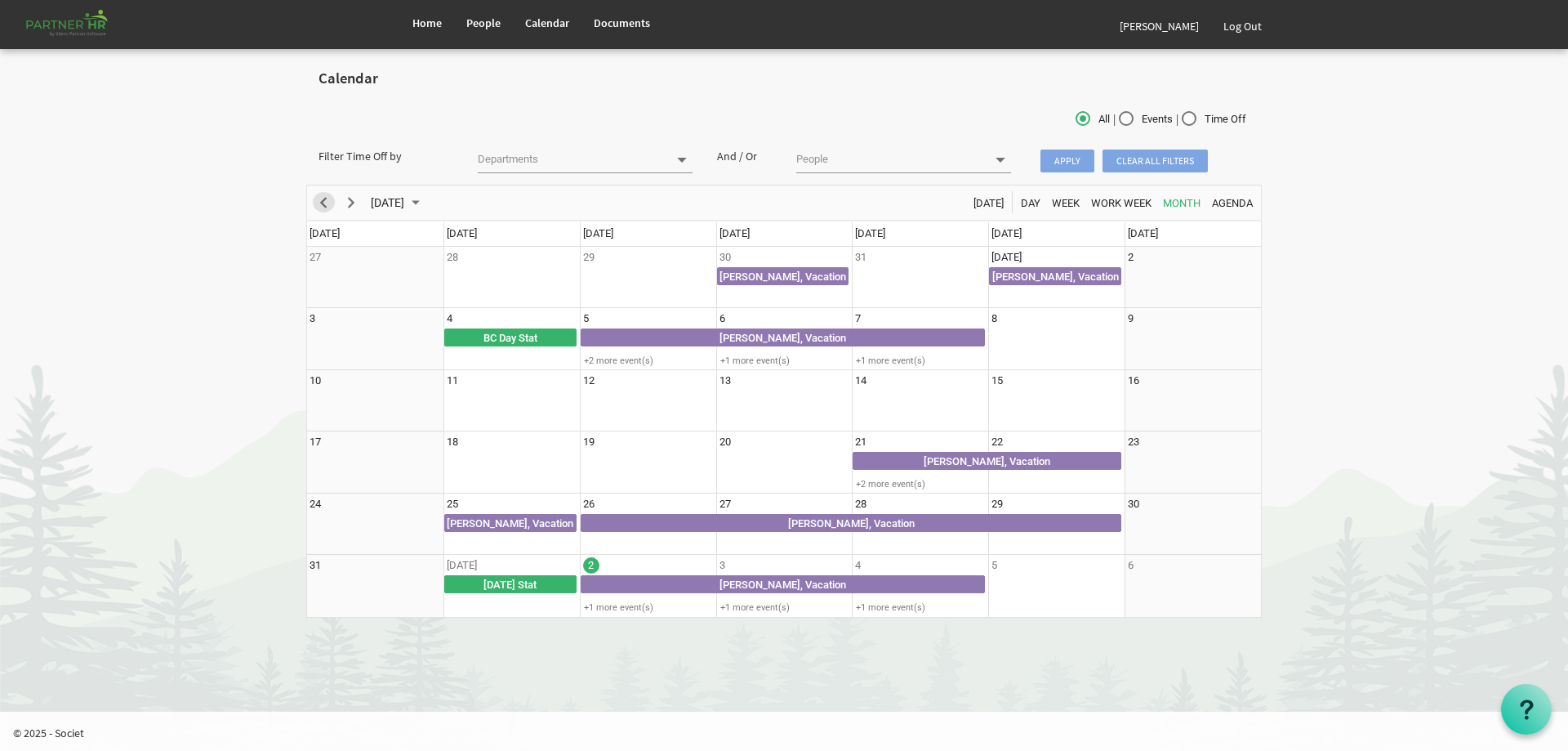
click at [326, 199] on span "Previous" at bounding box center [323, 202] width 19 height 20
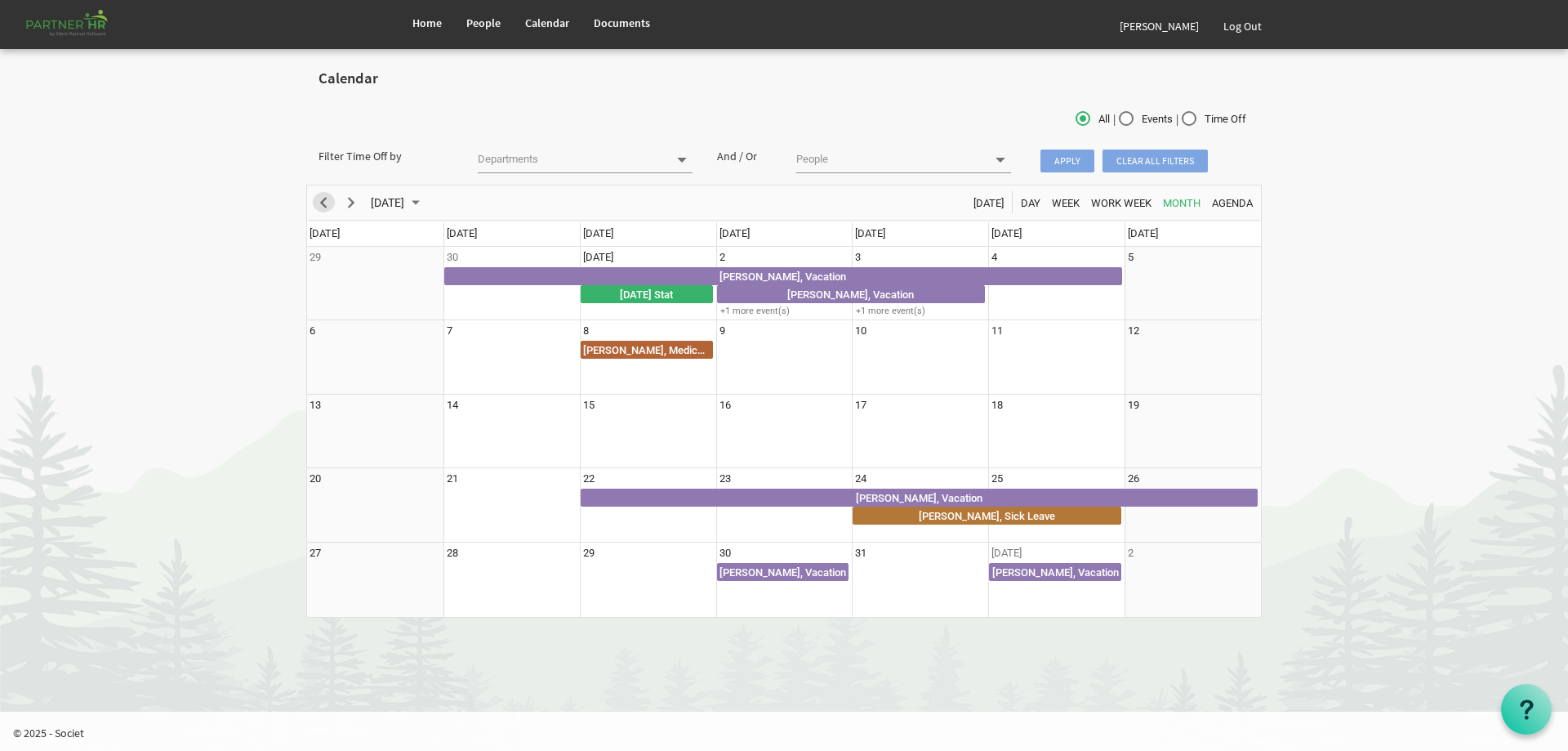
click at [327, 201] on span "Previous" at bounding box center [323, 202] width 19 height 20
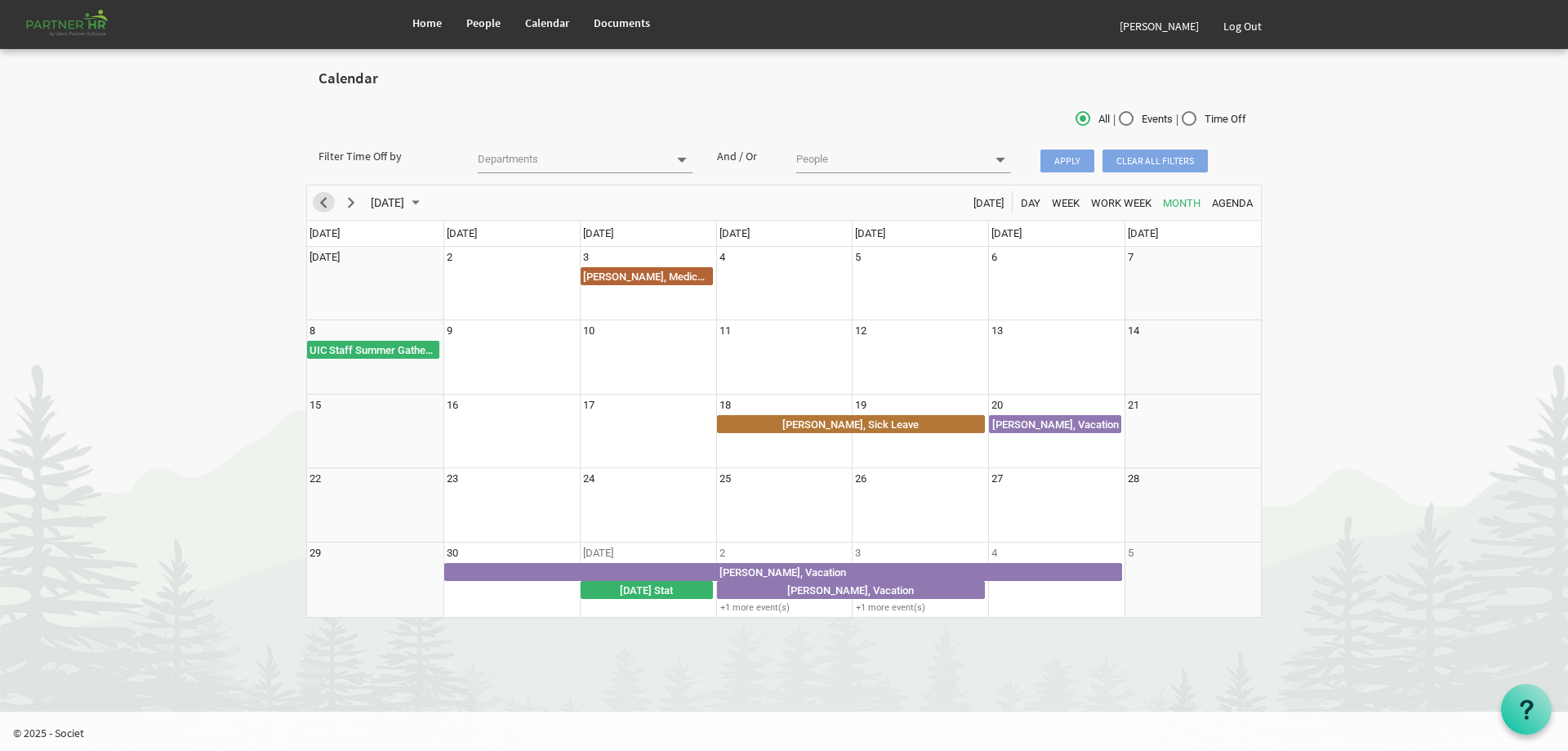
click at [327, 201] on span "Previous" at bounding box center [323, 202] width 19 height 20
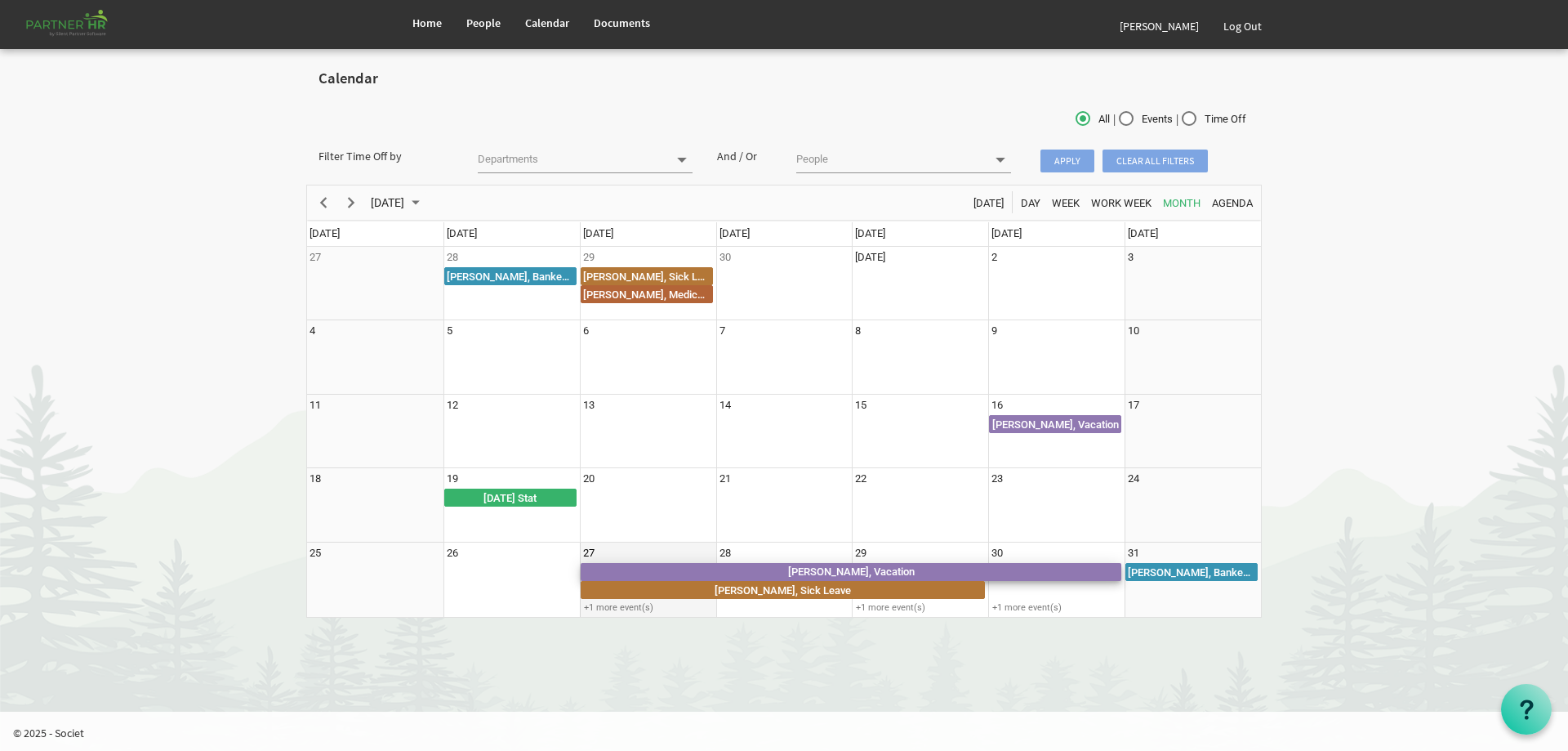
click at [674, 572] on div "[PERSON_NAME], Vacation" at bounding box center [851, 571] width 541 height 18
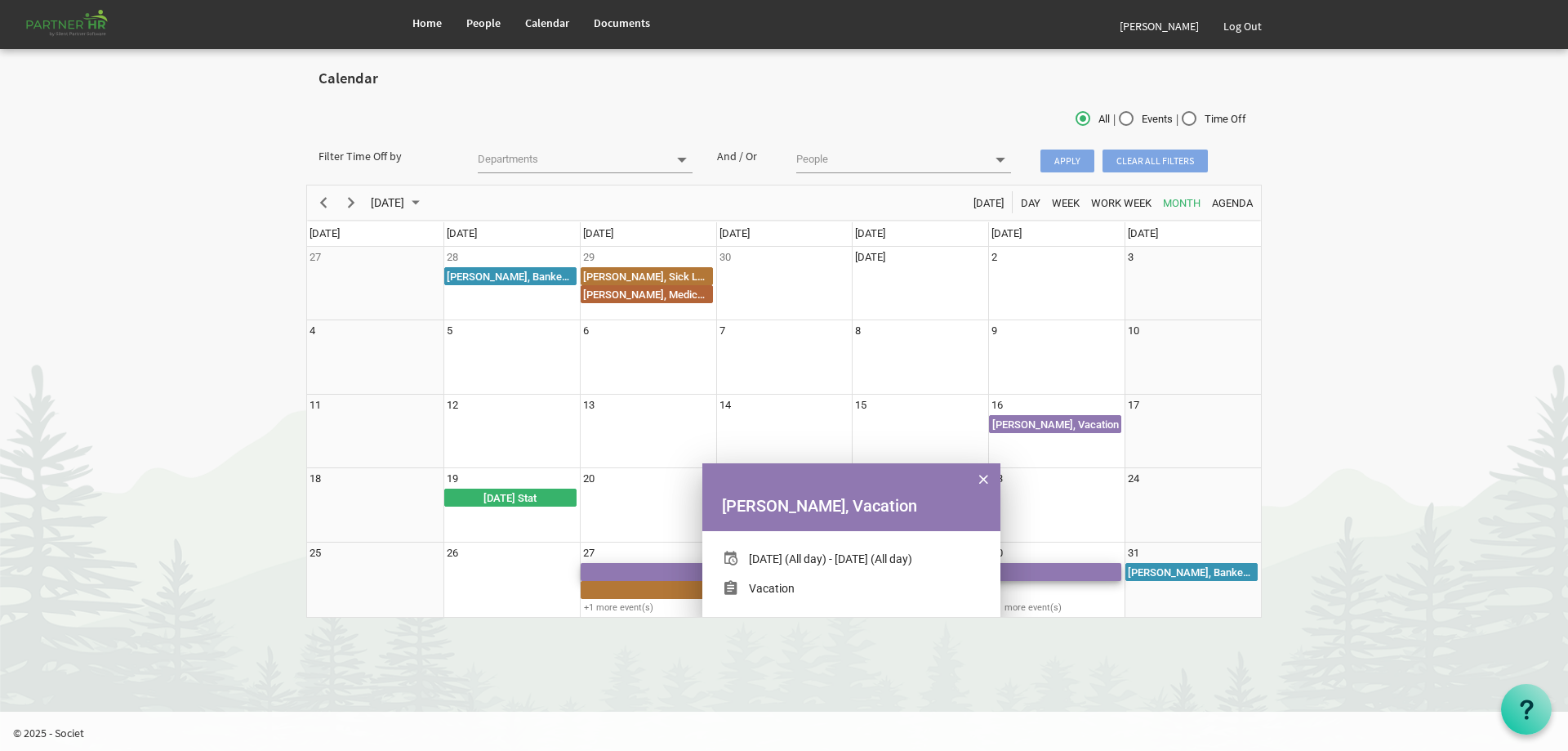
click at [775, 587] on div "Vacation" at bounding box center [772, 588] width 46 height 16
click at [816, 510] on div "[PERSON_NAME], Vacation" at bounding box center [851, 505] width 259 height 24
click at [986, 478] on span "of May 2025" at bounding box center [983, 480] width 9 height 21
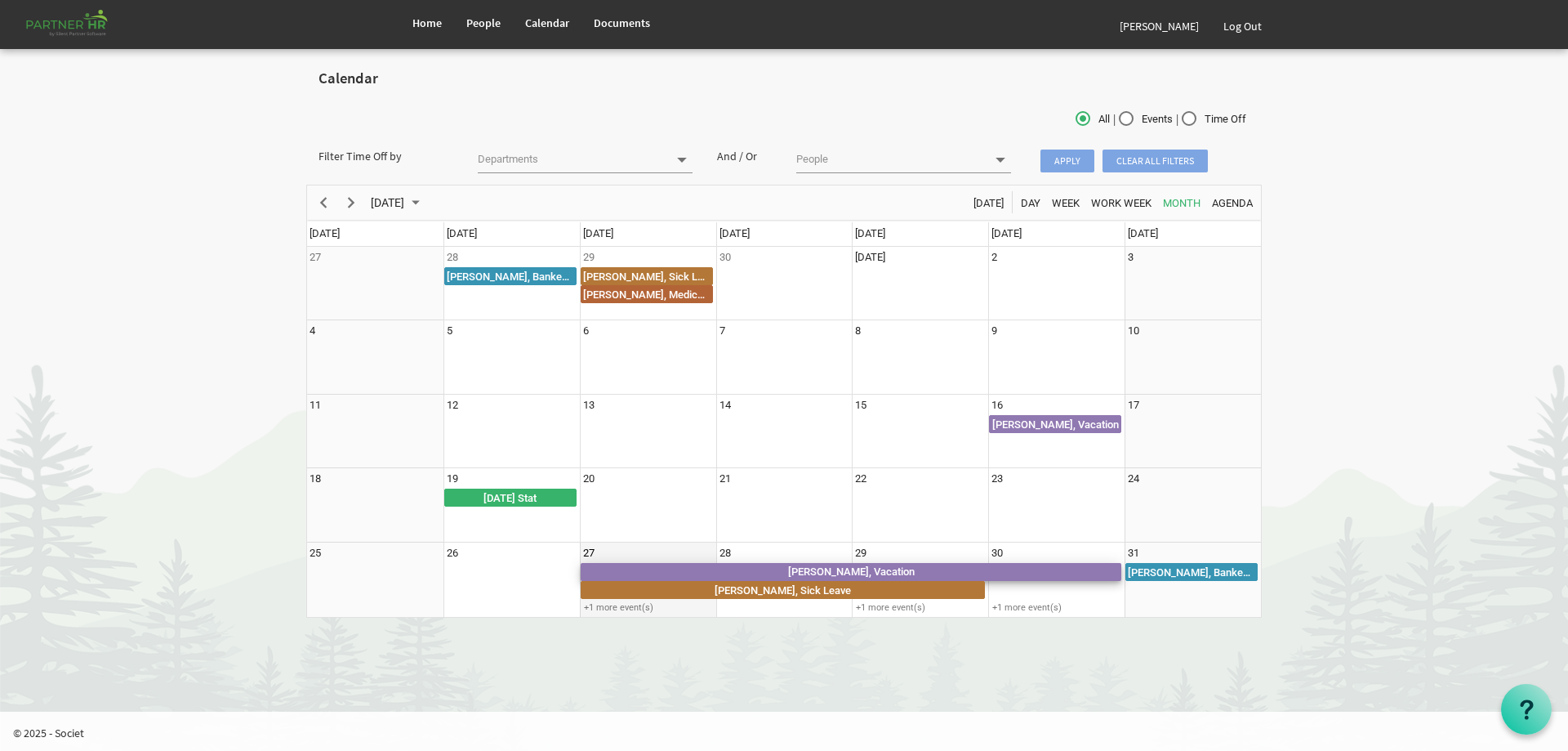
click at [1001, 570] on div "[PERSON_NAME], Vacation" at bounding box center [851, 571] width 541 height 18
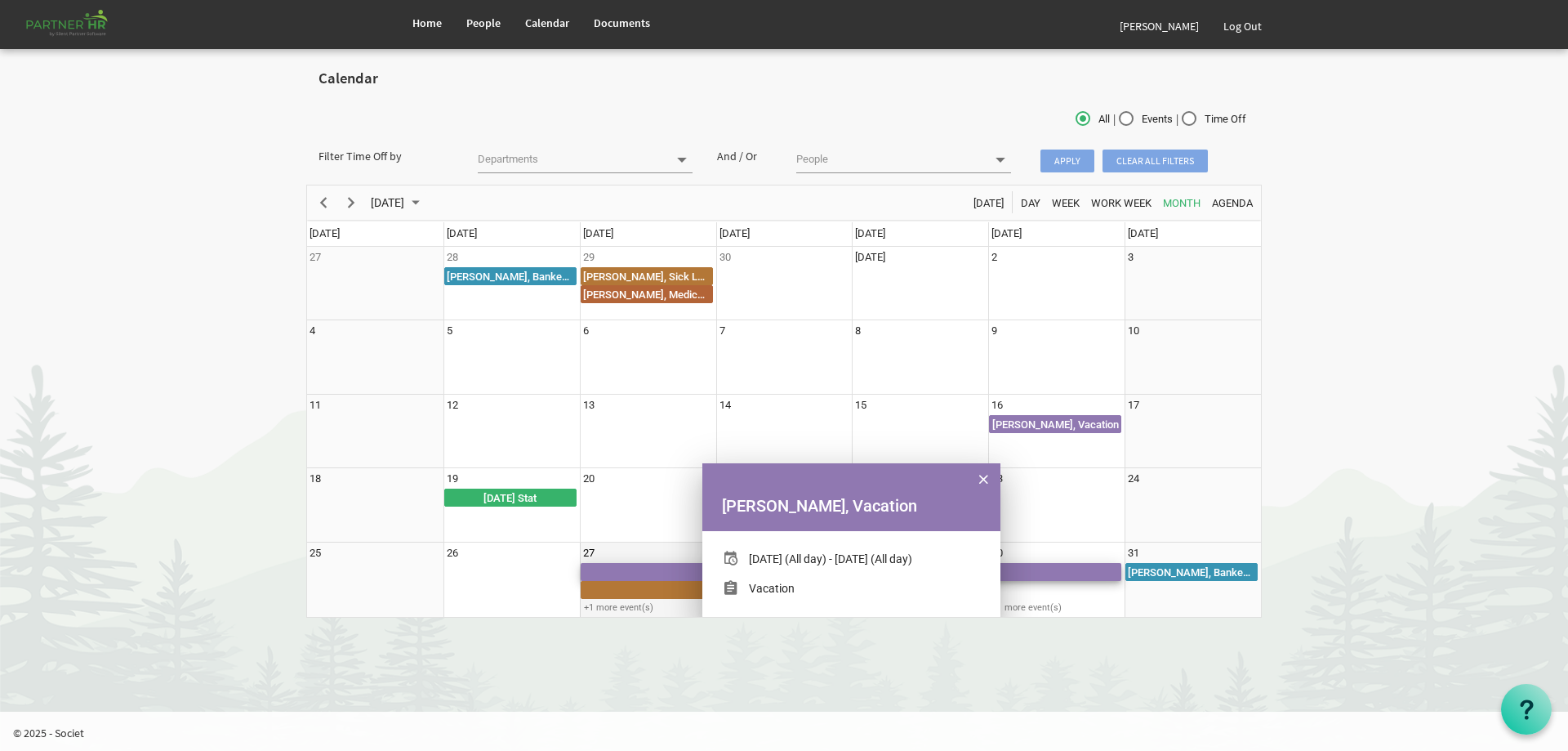
click at [1001, 570] on div "[PERSON_NAME], Vacation" at bounding box center [851, 571] width 541 height 18
click at [745, 586] on div "of May 2025" at bounding box center [736, 588] width 25 height 16
click at [1106, 567] on div "[PERSON_NAME], Vacation" at bounding box center [851, 571] width 541 height 18
click at [980, 475] on span "of May 2025" at bounding box center [983, 480] width 9 height 21
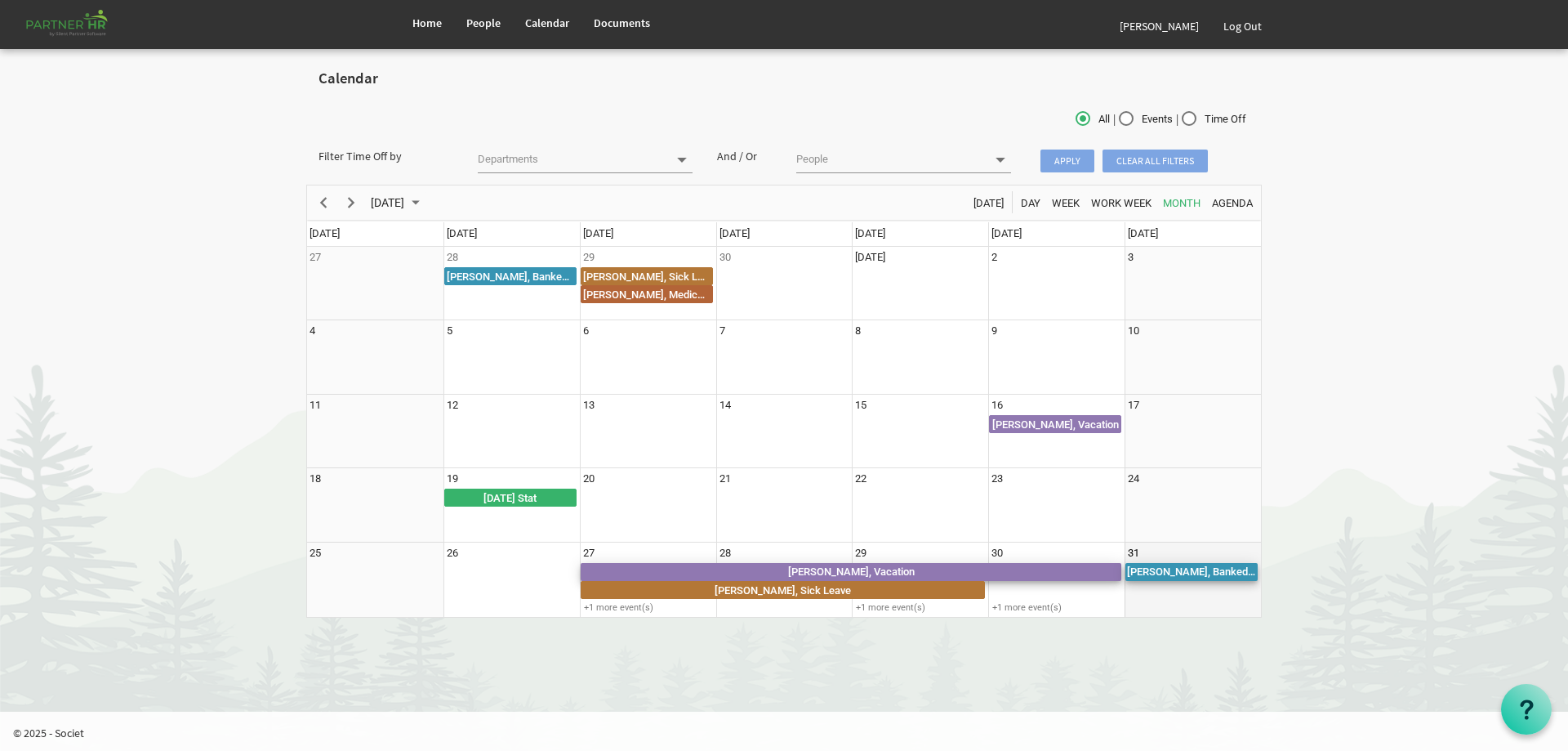
click at [1134, 572] on div "[PERSON_NAME], Banked/Lieu Time Taken" at bounding box center [1192, 571] width 133 height 18
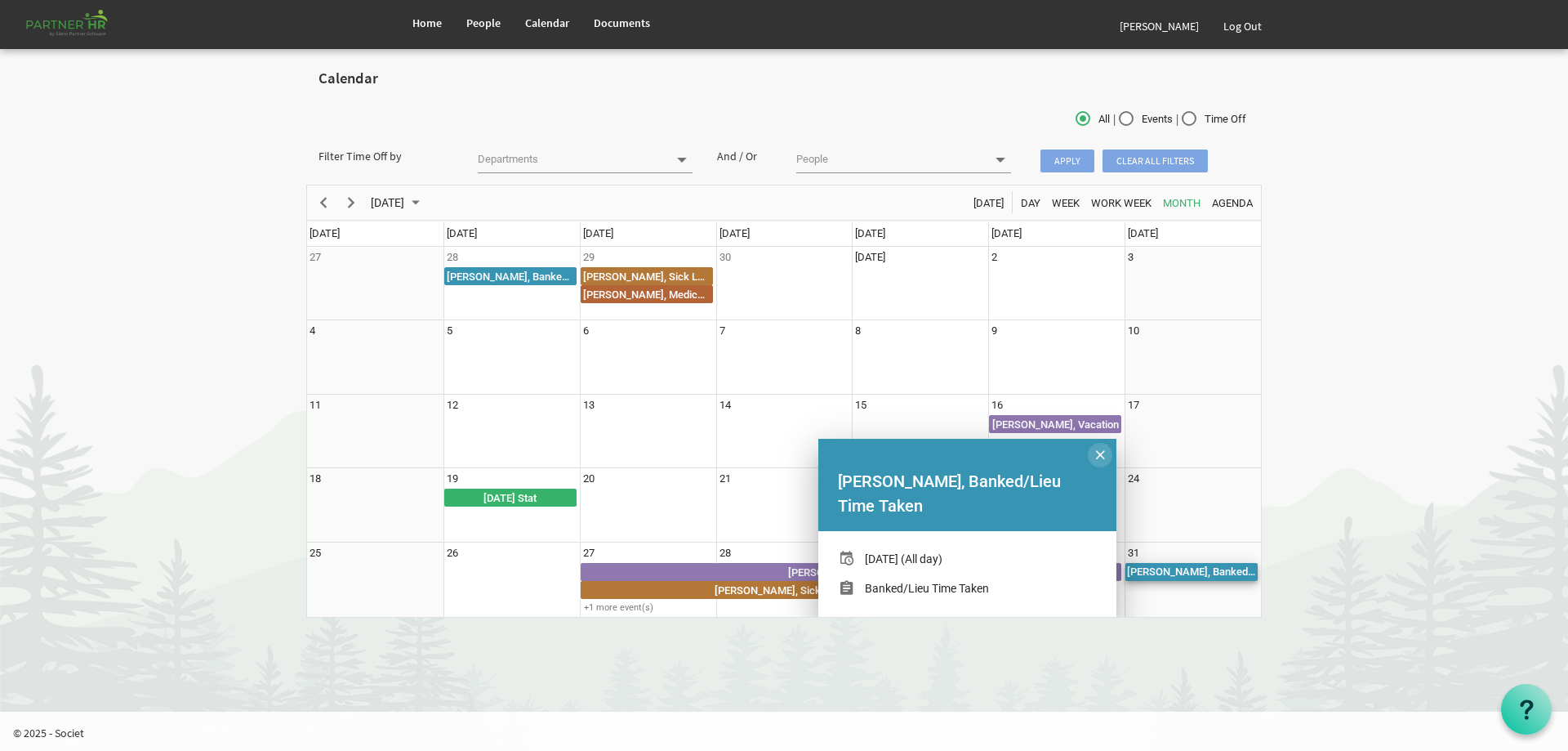
click at [1098, 456] on span "of May 2025" at bounding box center [1100, 455] width 9 height 21
